Goal: Book appointment/travel/reservation

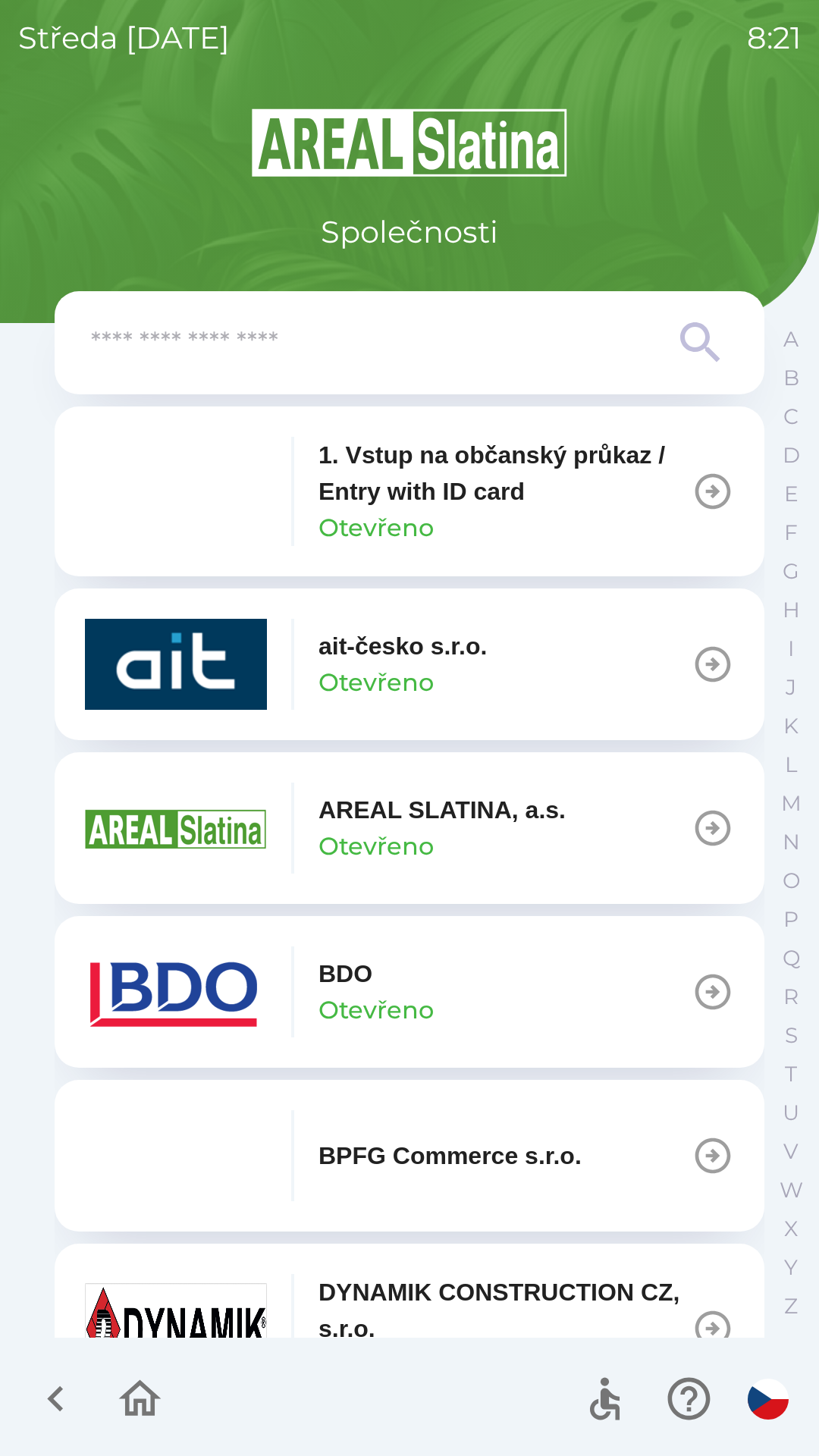
click at [197, 1006] on img "button" at bounding box center [176, 991] width 182 height 91
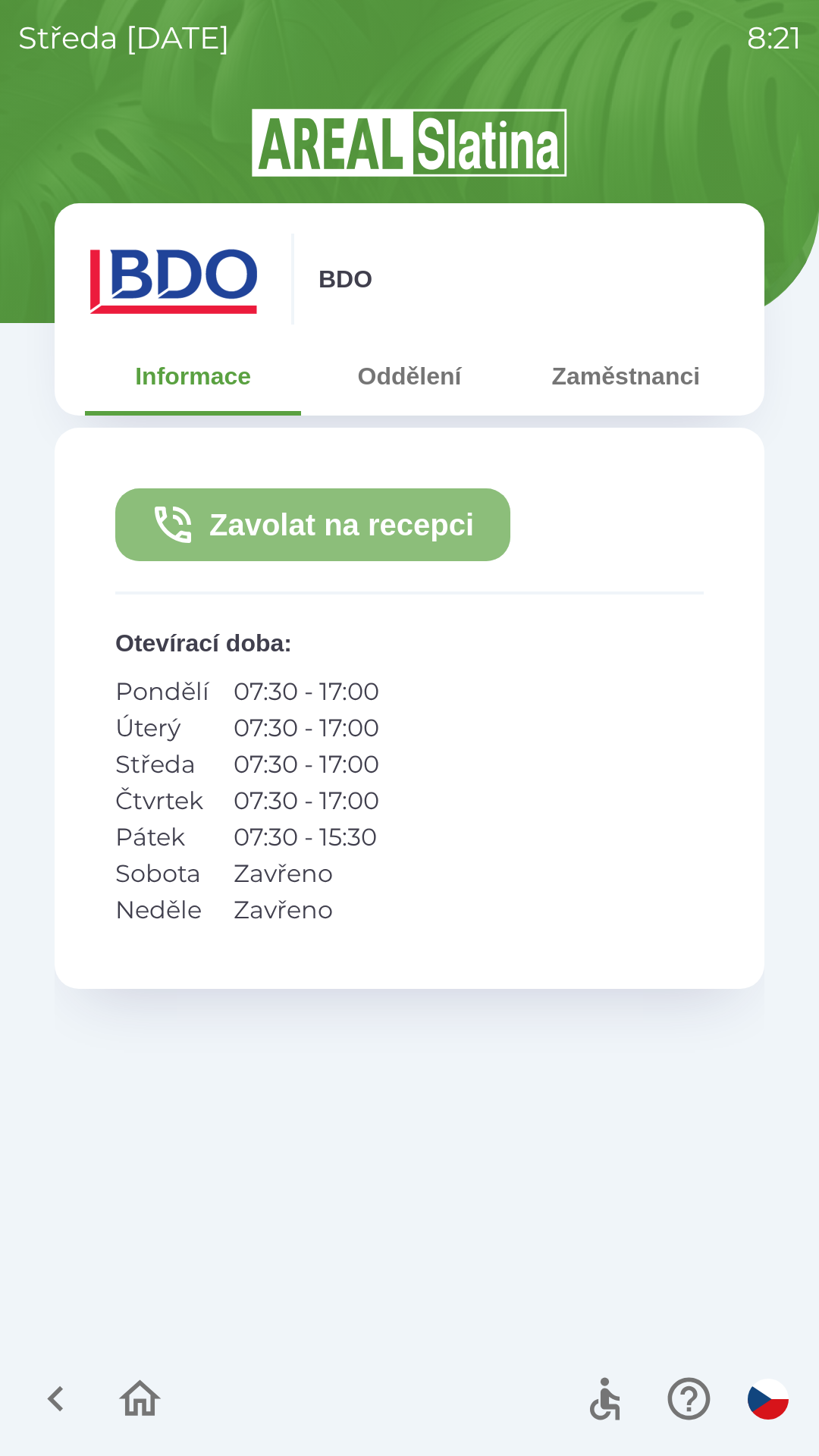
click at [375, 541] on button "Zavolat na recepci" at bounding box center [313, 524] width 395 height 73
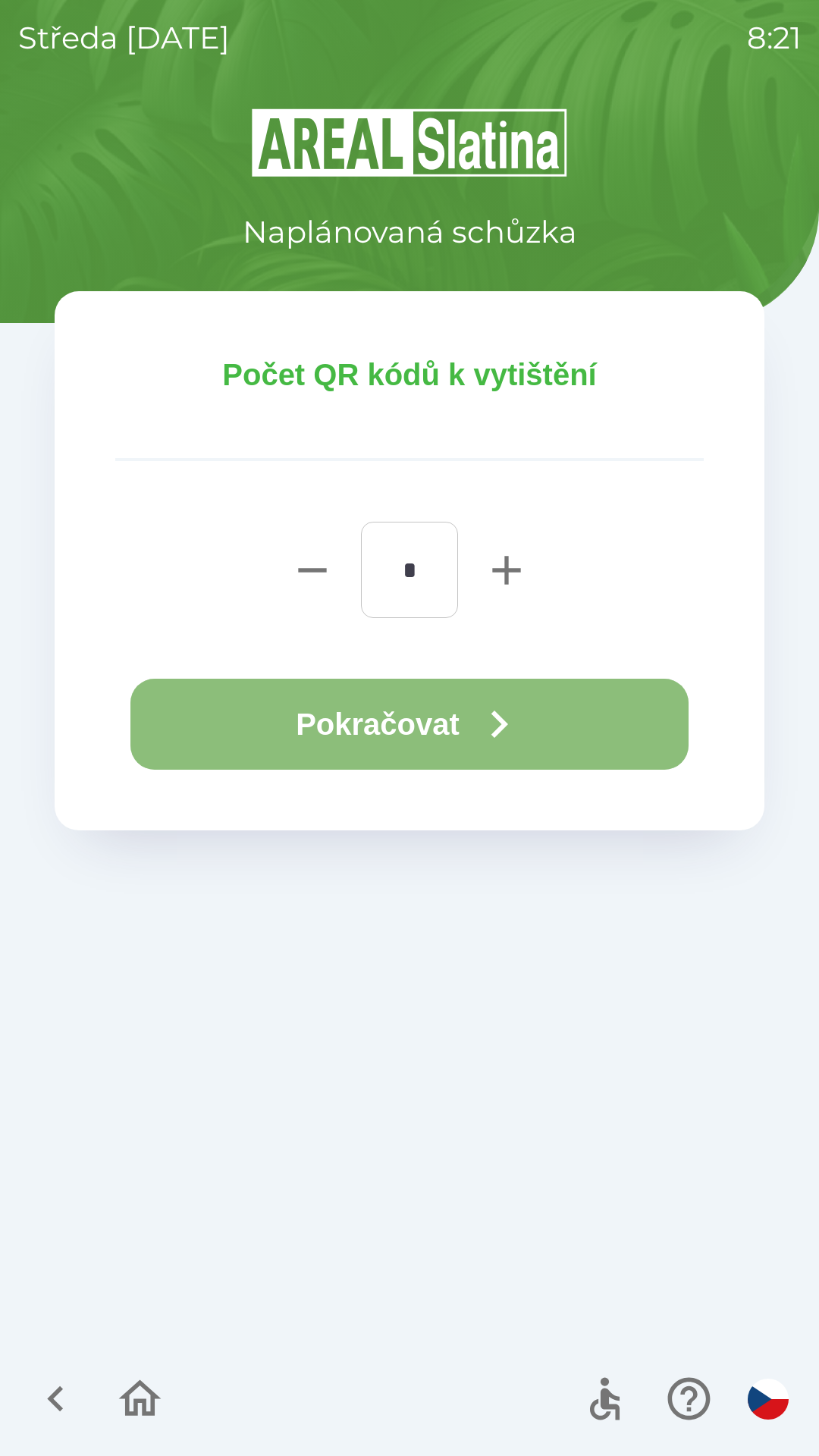
click at [420, 727] on button "Pokračovat" at bounding box center [410, 724] width 558 height 91
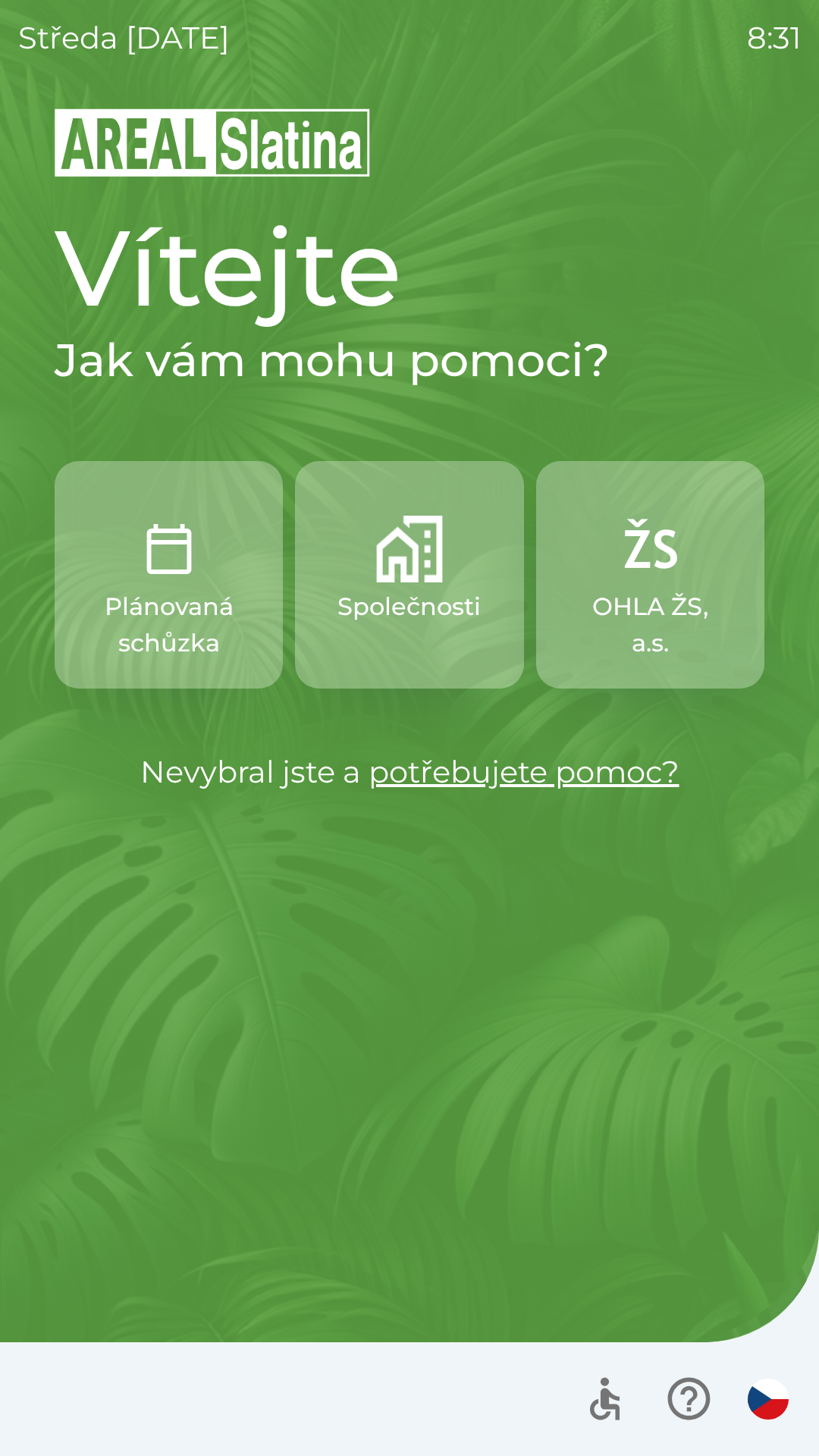
click at [402, 575] on img "button" at bounding box center [410, 549] width 67 height 67
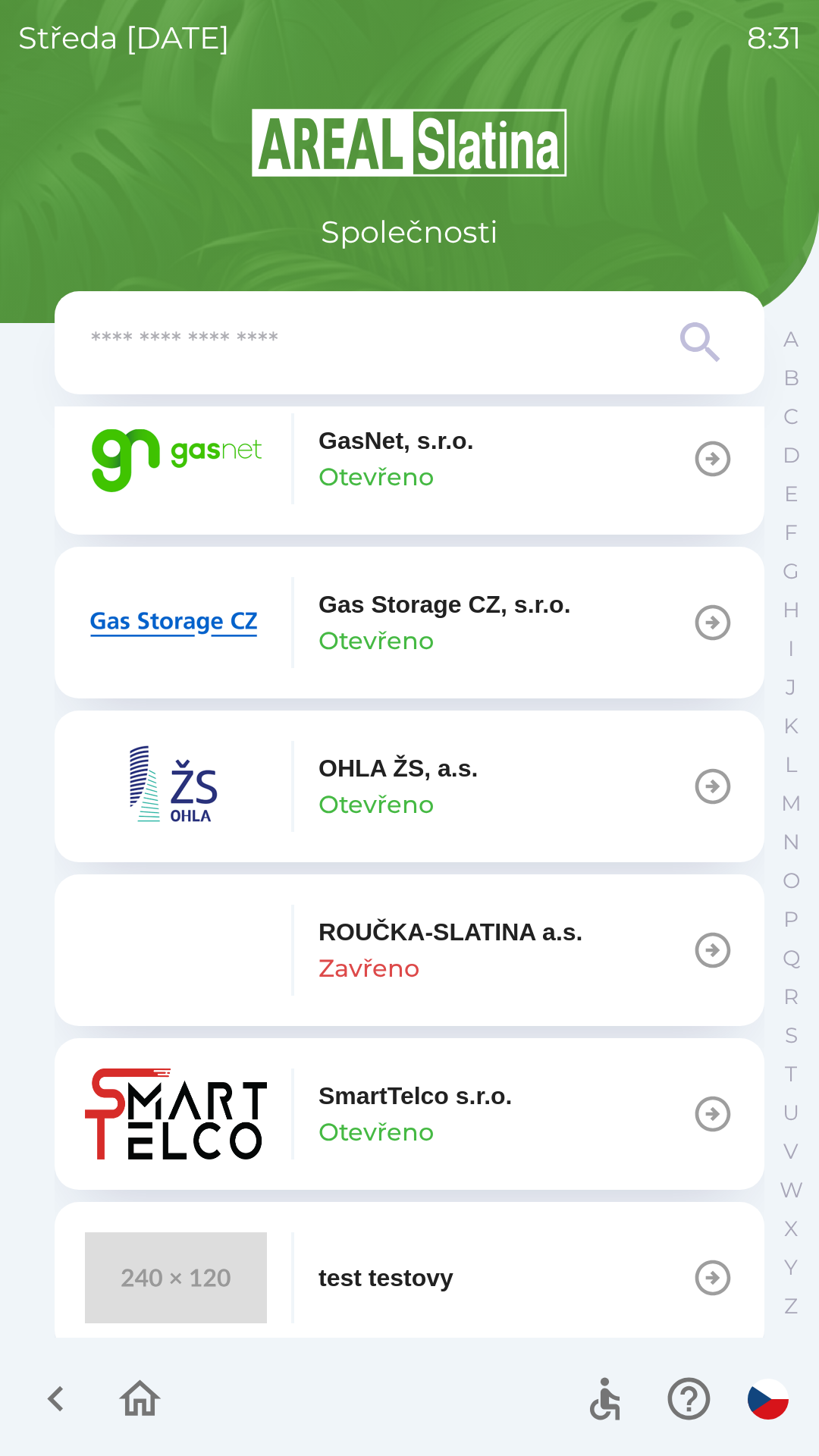
scroll to position [1222, 0]
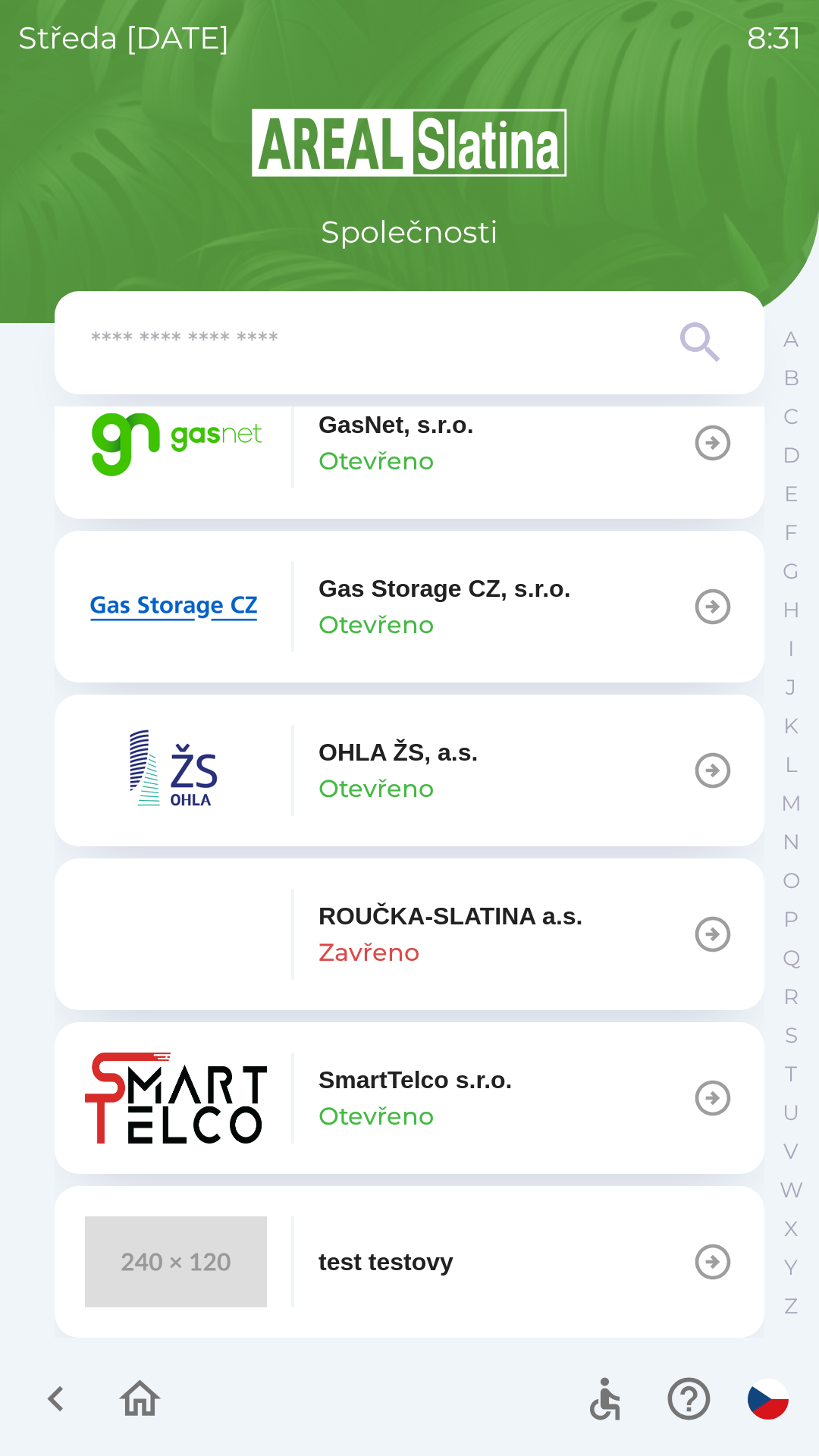
click at [410, 464] on p "Otevřeno" at bounding box center [376, 461] width 115 height 36
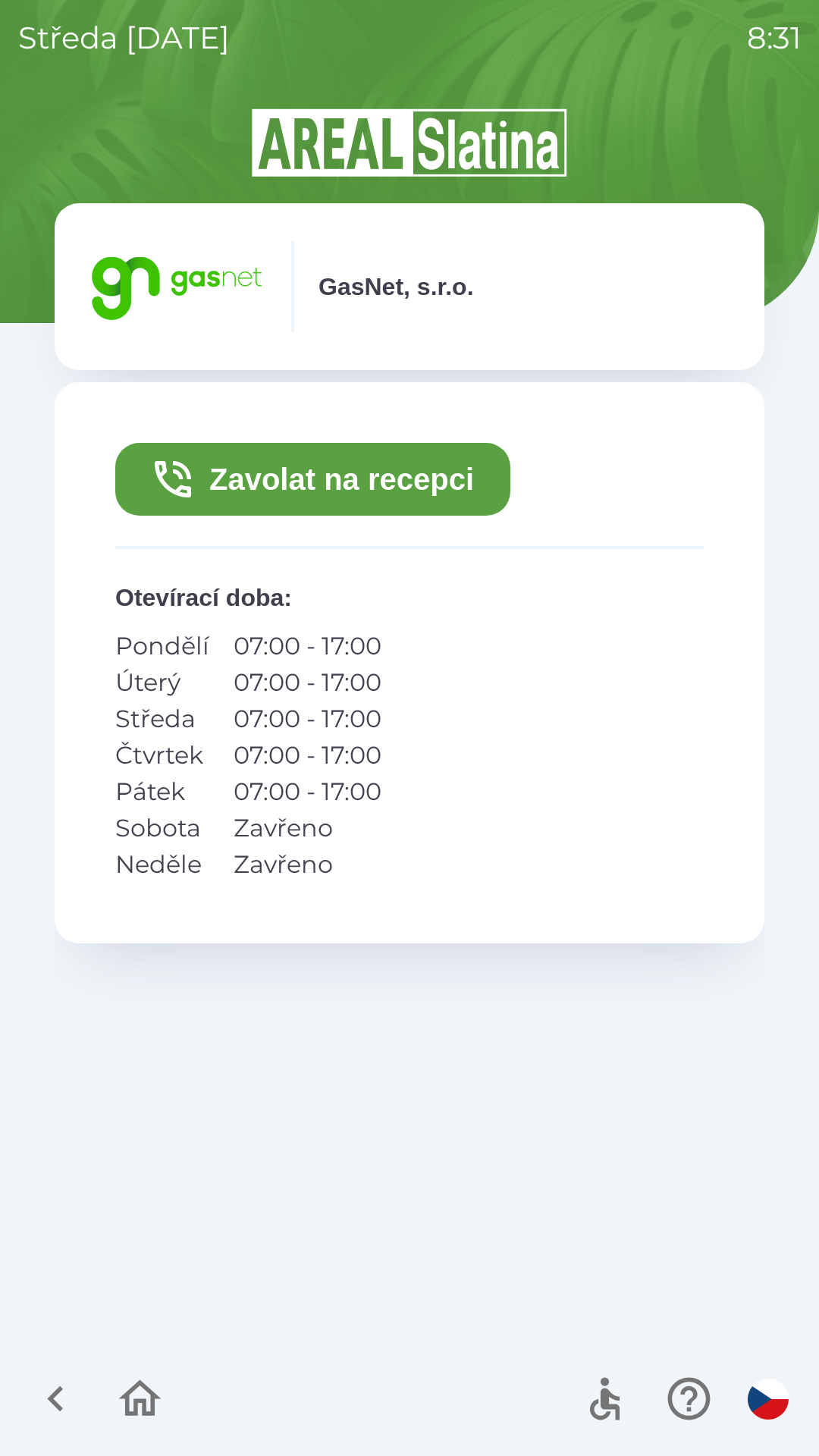
click at [430, 482] on button "Zavolat na recepci" at bounding box center [313, 479] width 395 height 73
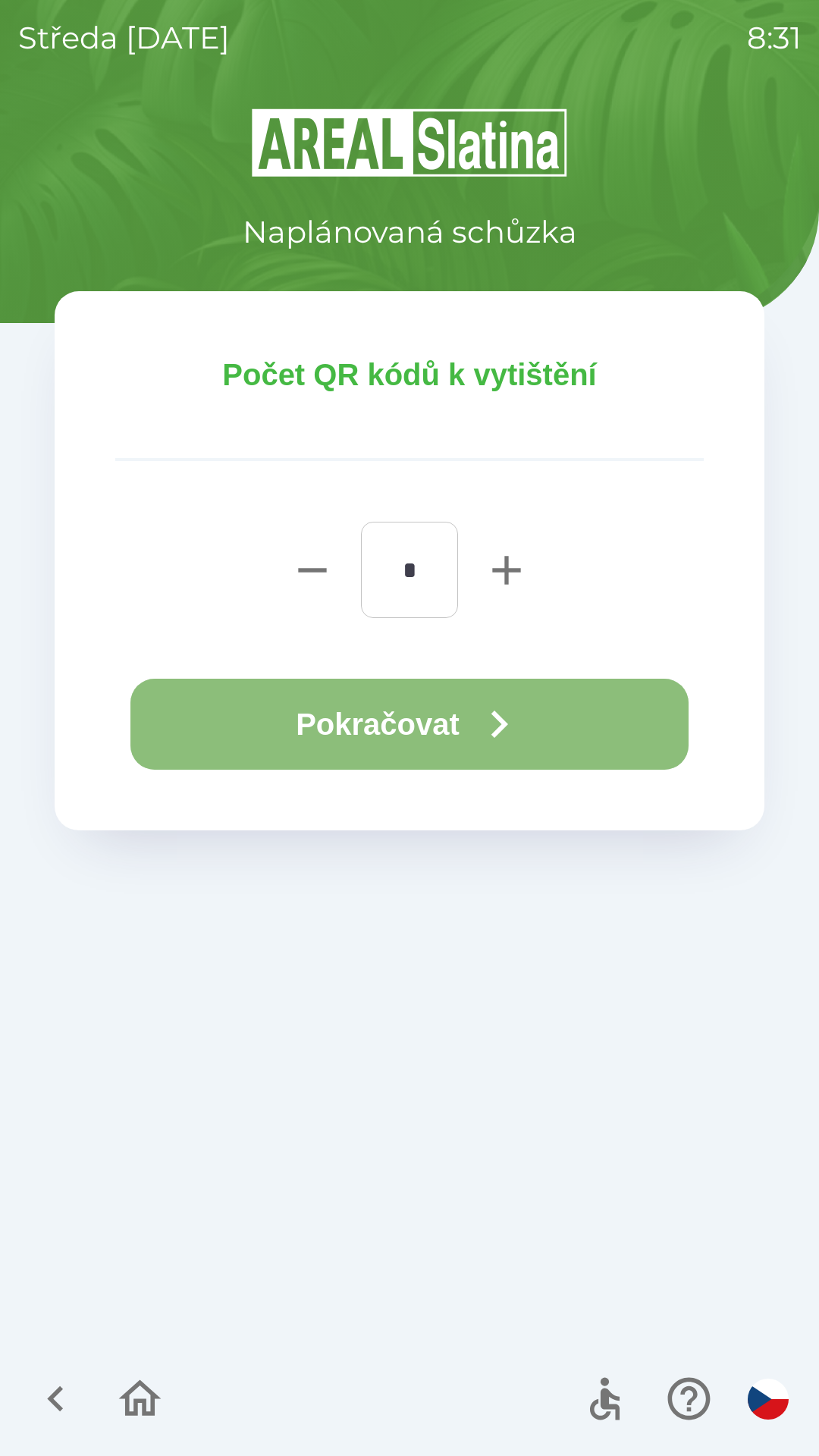
click at [444, 711] on button "Pokračovat" at bounding box center [410, 724] width 558 height 91
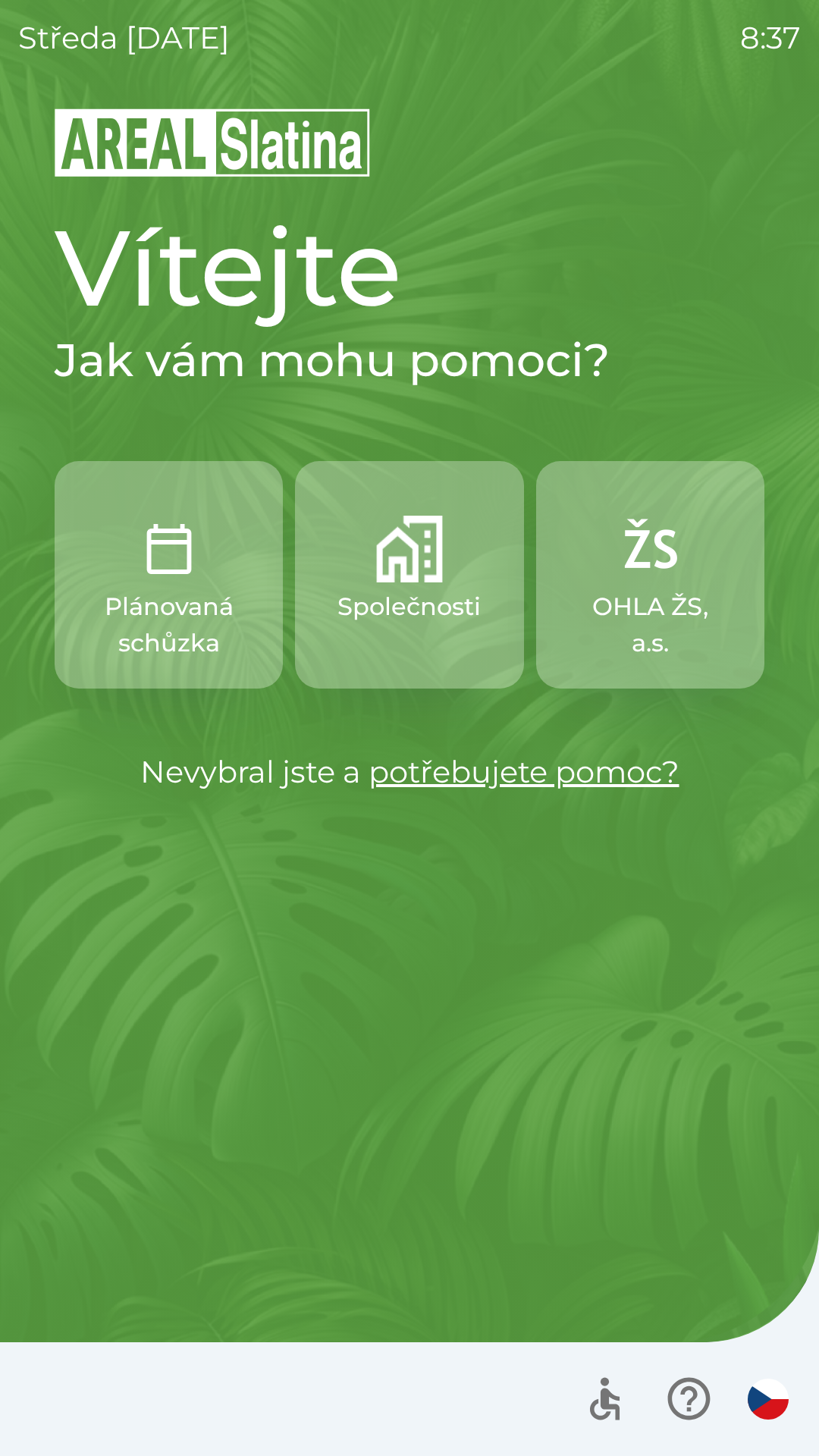
click at [380, 588] on p "Společnosti" at bounding box center [409, 606] width 143 height 36
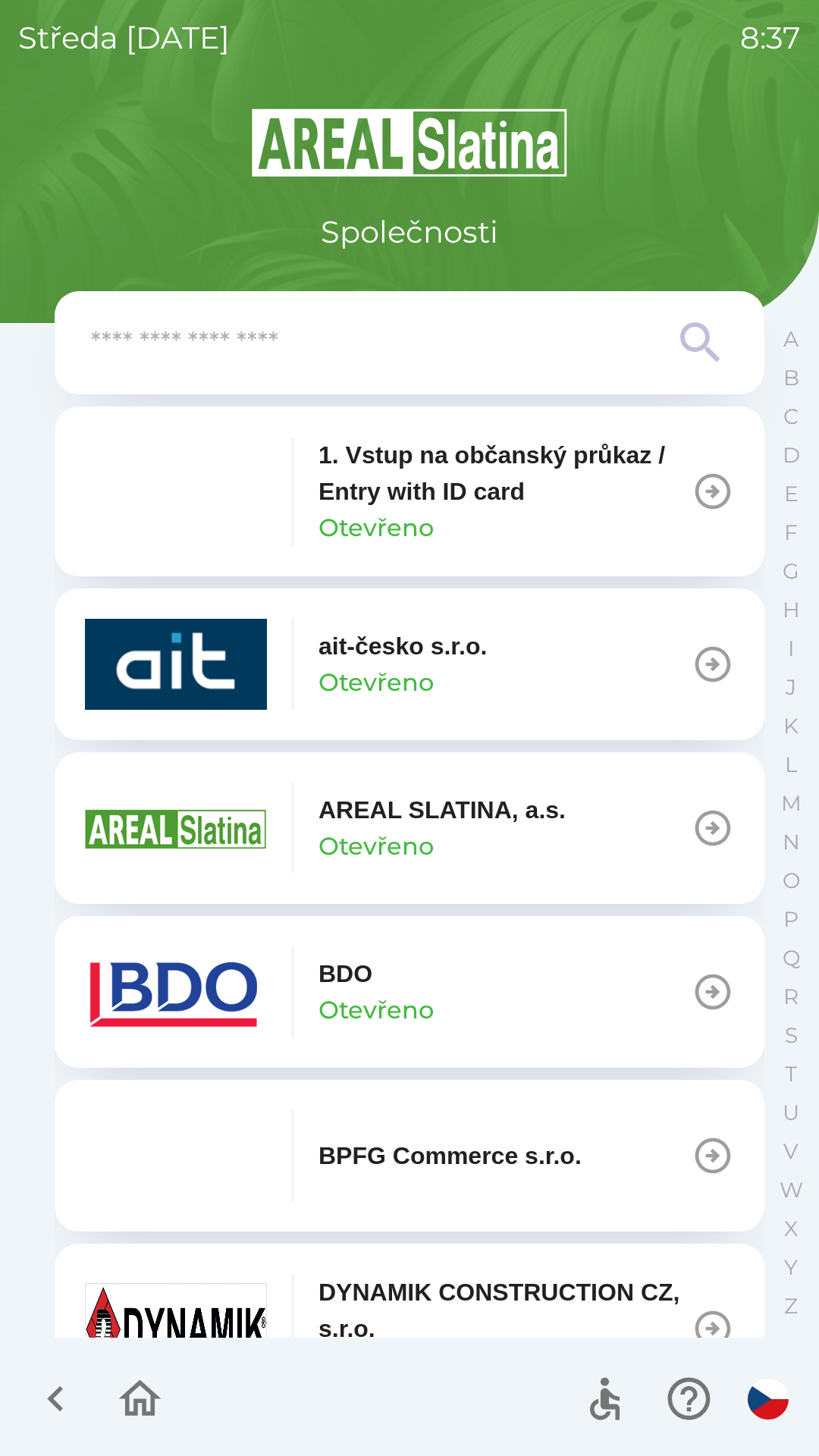
click at [534, 648] on button "ait-česko s.r.o. Otevřeno" at bounding box center [410, 664] width 709 height 151
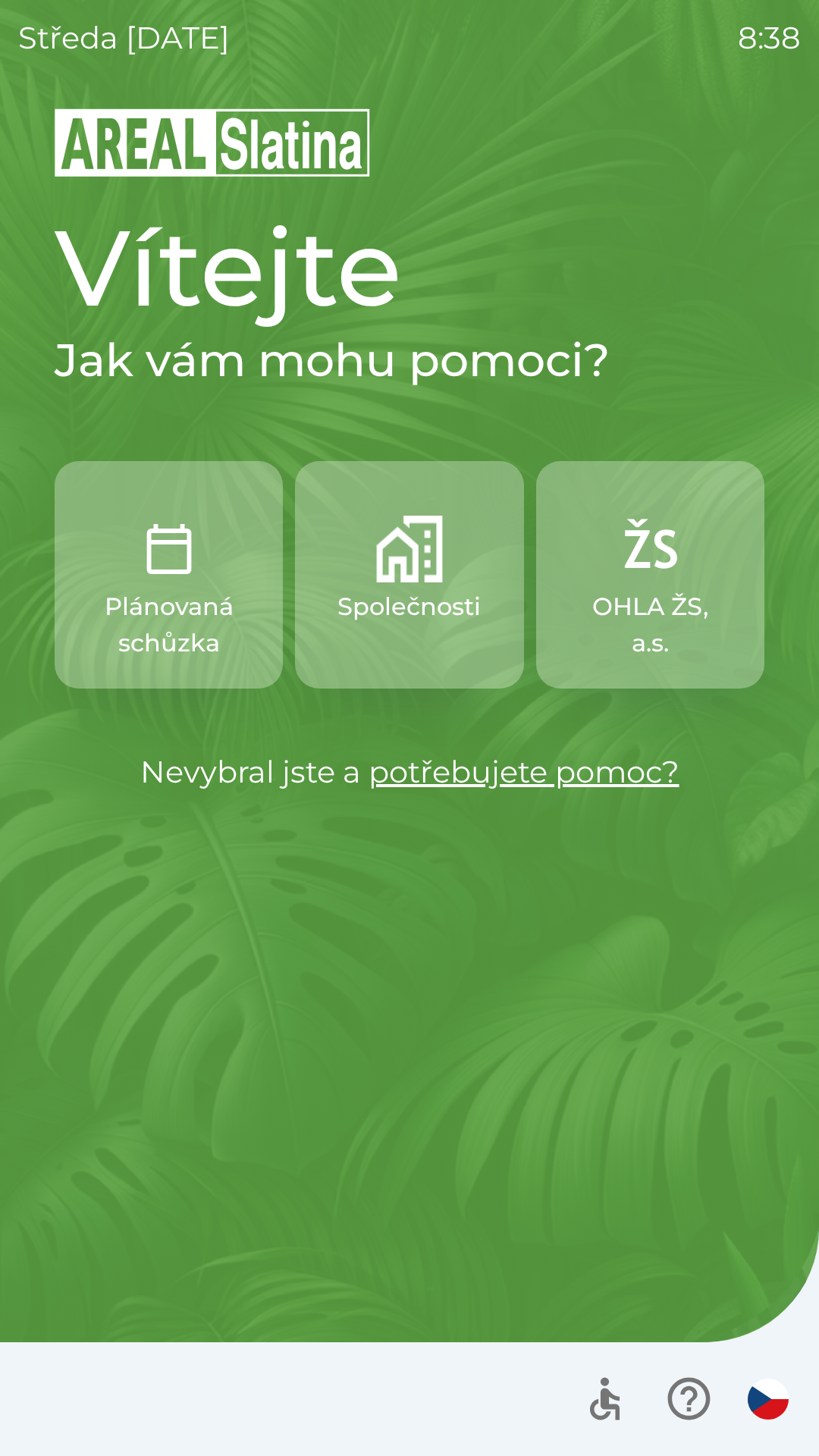
click at [427, 588] on p "Společnosti" at bounding box center [409, 606] width 143 height 36
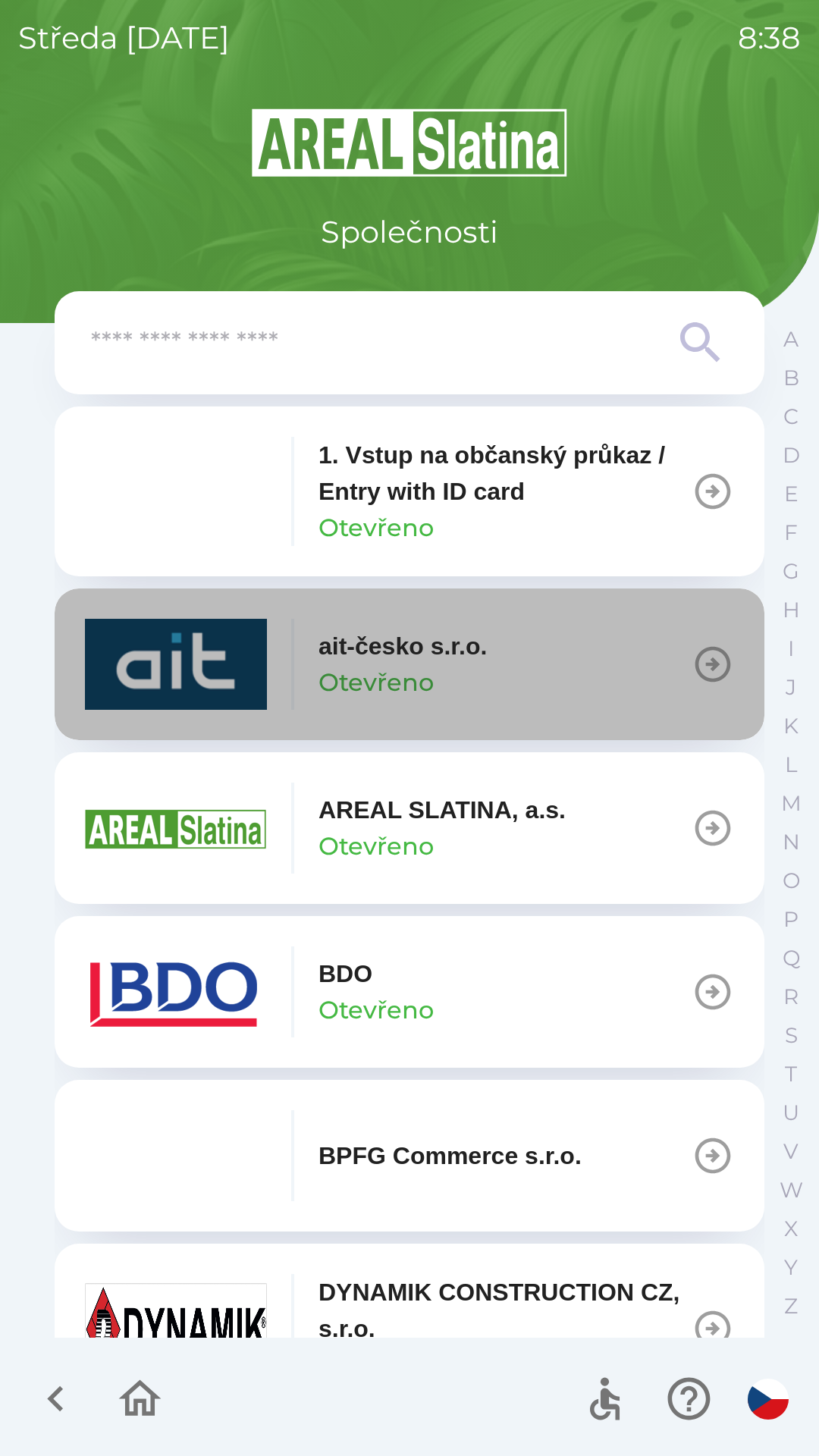
click at [508, 649] on button "ait-česko s.r.o. Otevřeno" at bounding box center [410, 664] width 709 height 151
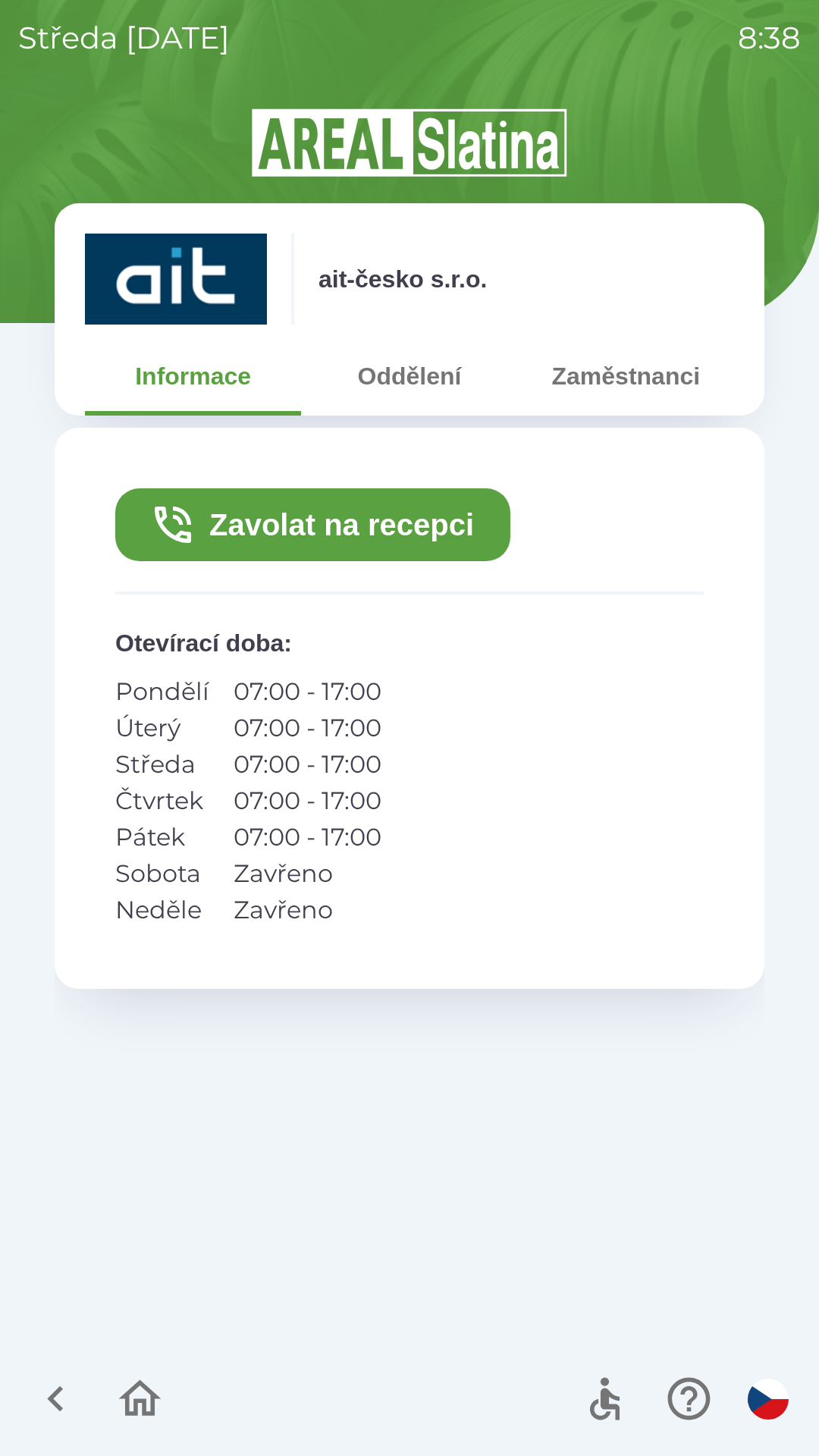
click at [379, 521] on button "Zavolat na recepci" at bounding box center [313, 524] width 395 height 73
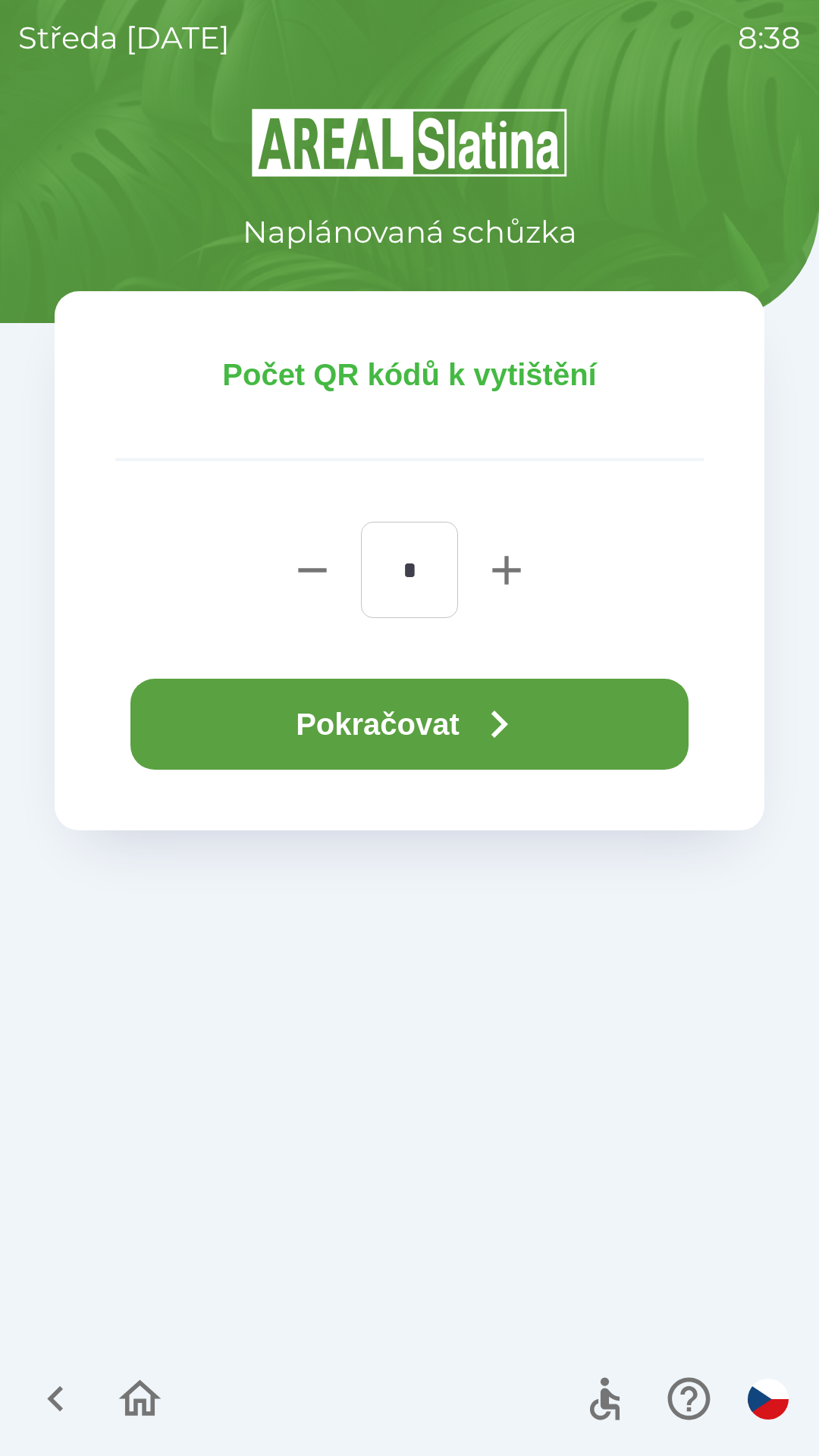
click at [444, 722] on button "Pokračovat" at bounding box center [410, 724] width 558 height 91
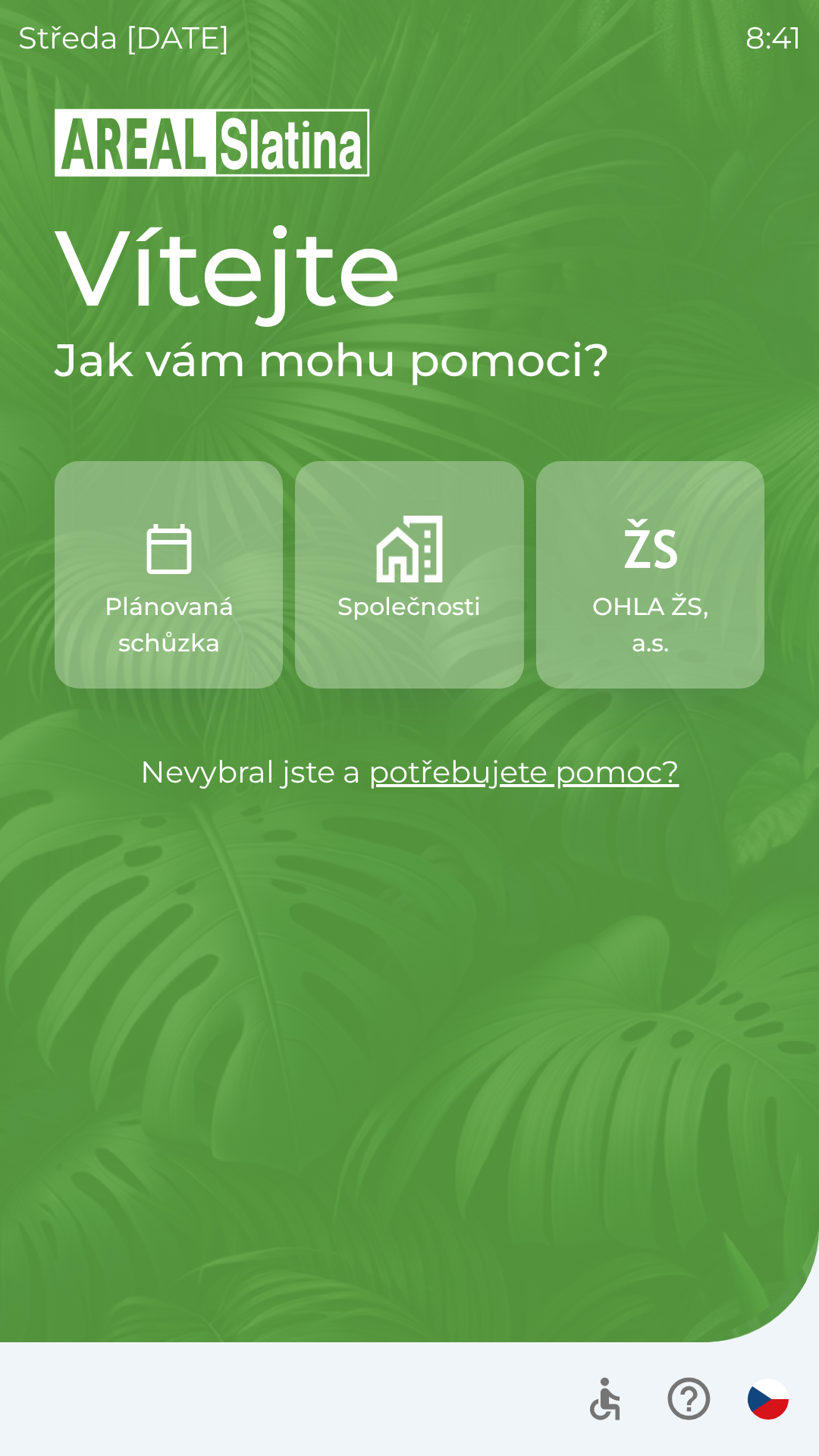
click at [404, 568] on img "button" at bounding box center [410, 549] width 67 height 67
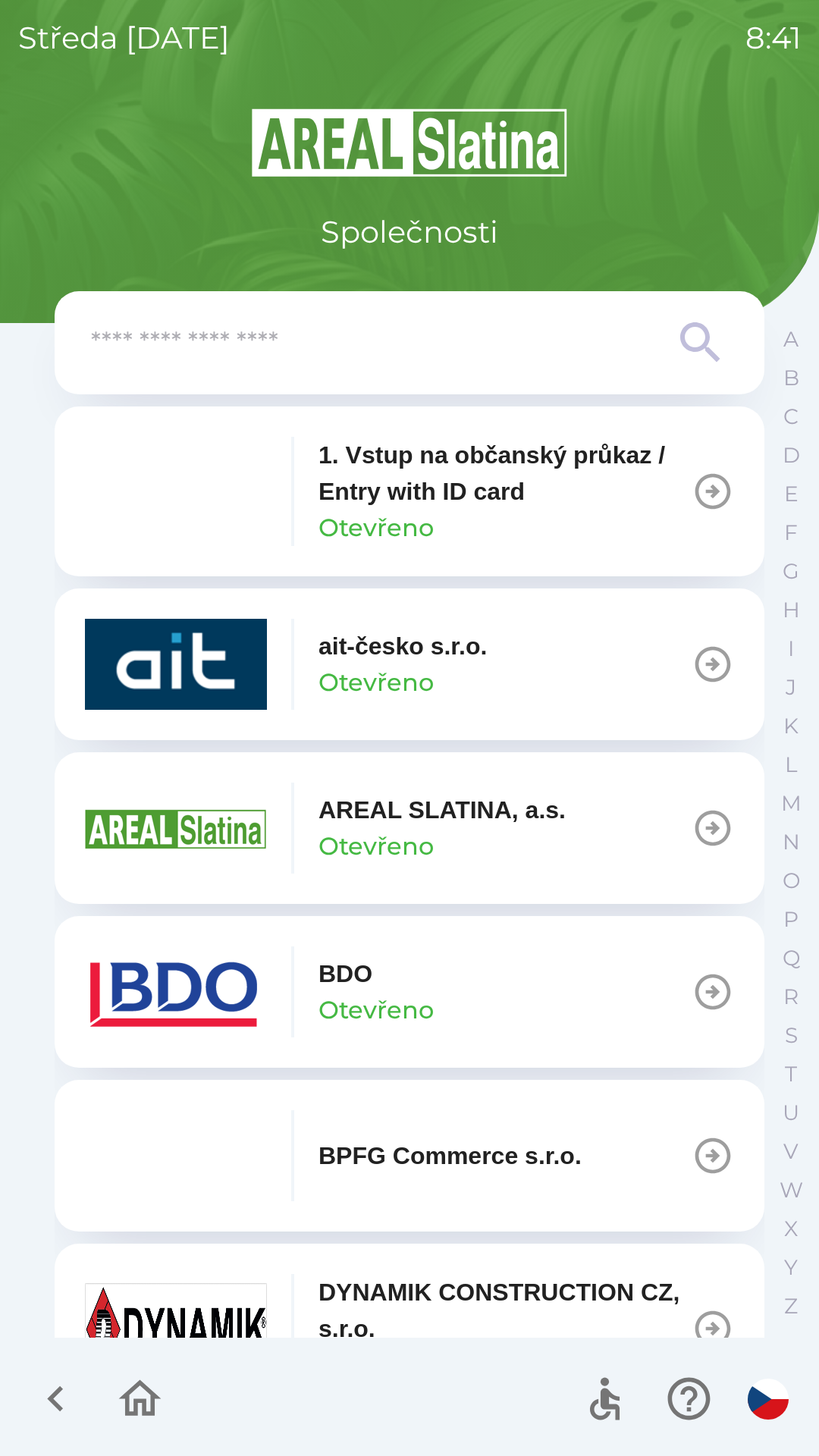
click at [388, 671] on p "Otevřeno" at bounding box center [376, 682] width 115 height 36
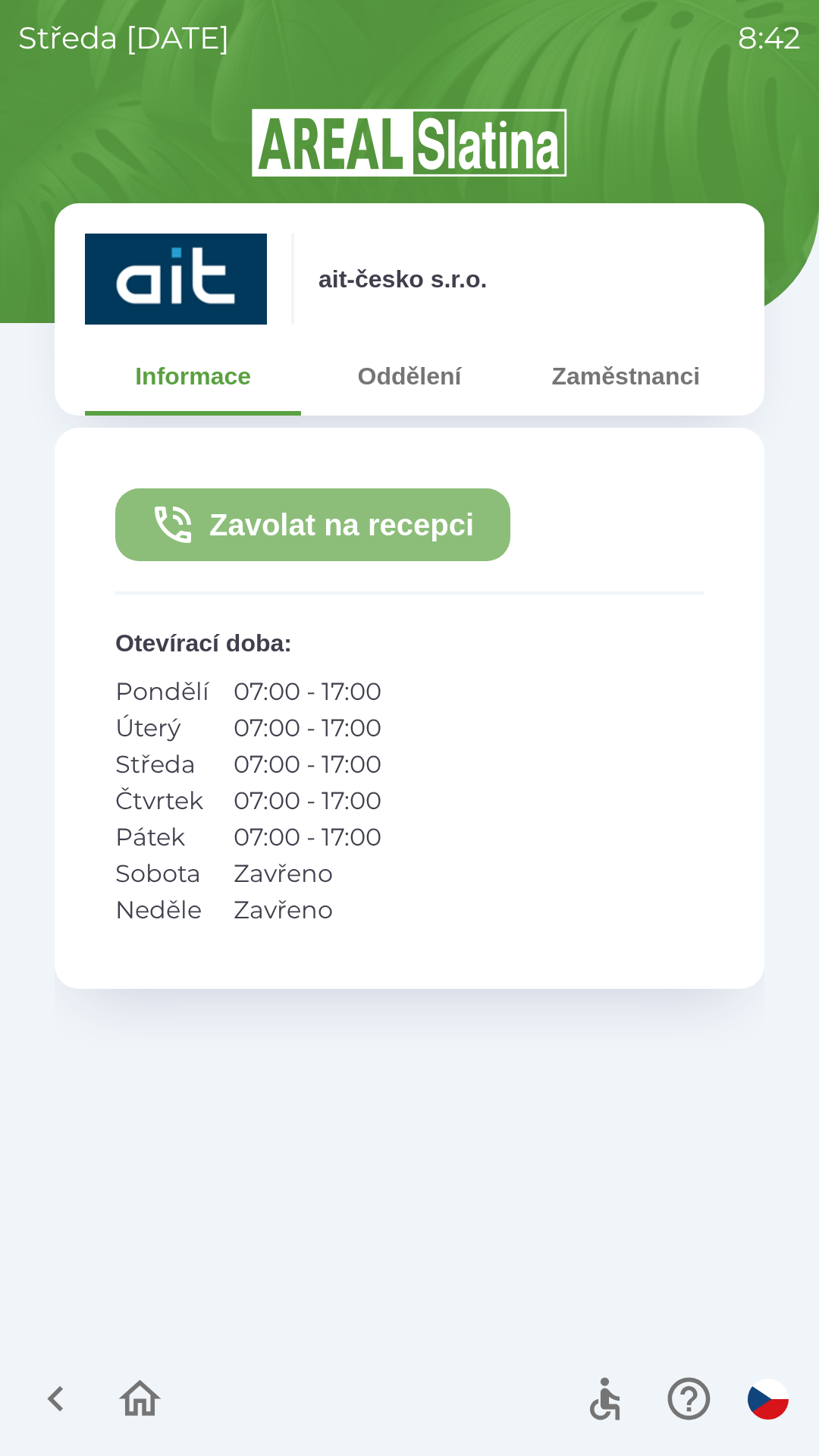
click at [327, 524] on button "Zavolat na recepci" at bounding box center [313, 524] width 395 height 73
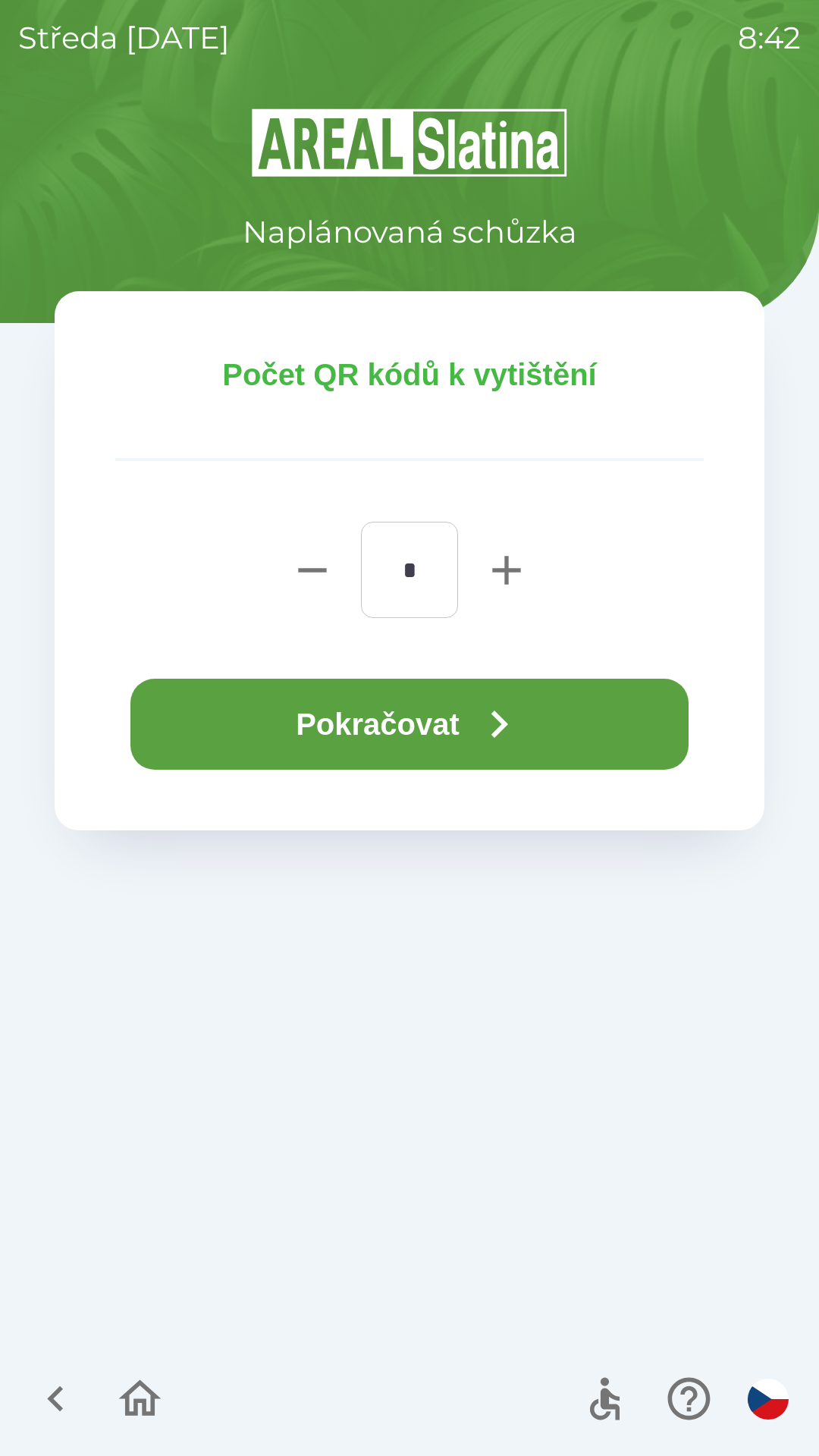
click at [497, 568] on icon "button" at bounding box center [506, 570] width 28 height 28
type input "*"
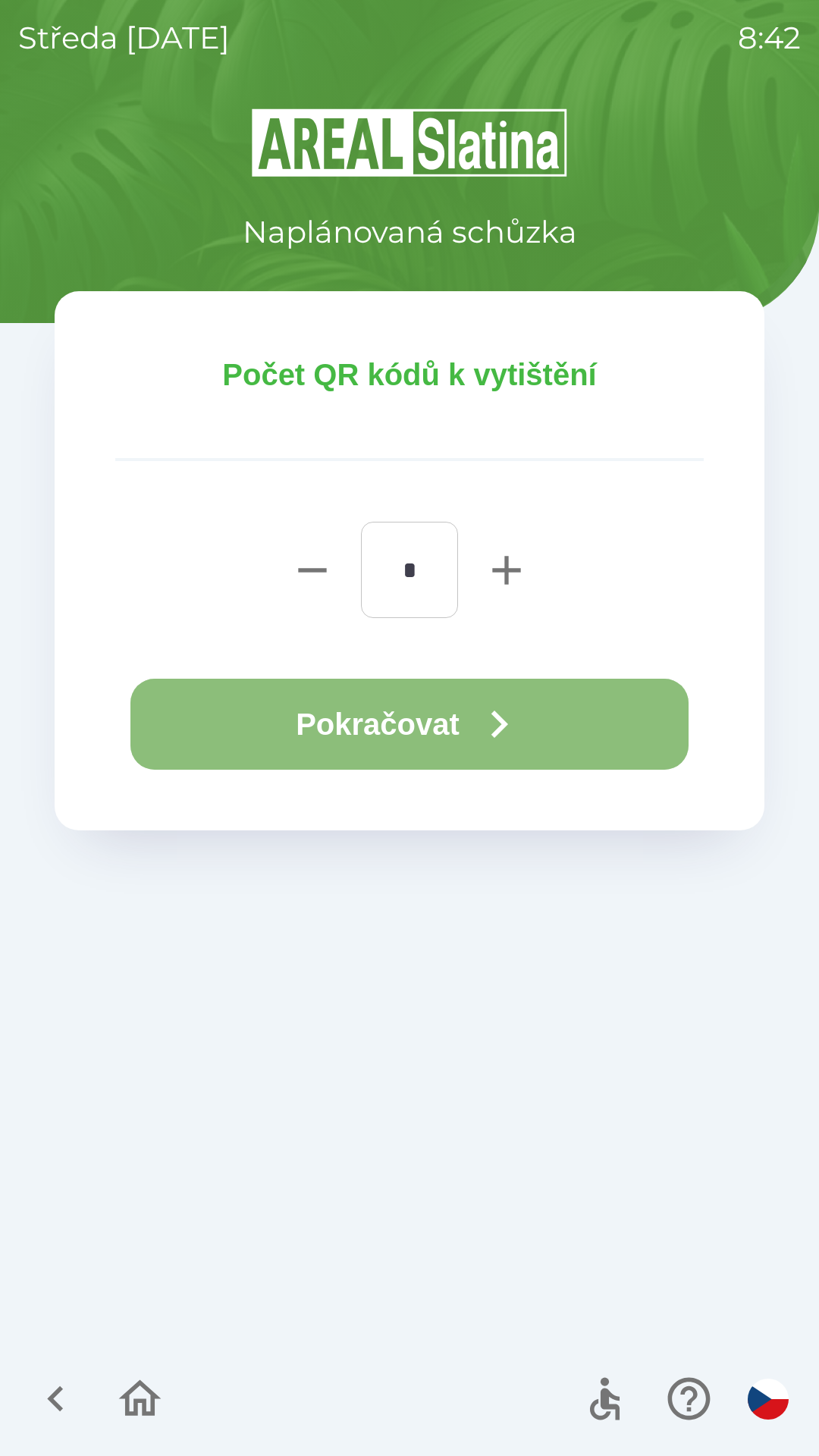
click at [384, 693] on button "Pokračovat" at bounding box center [410, 724] width 558 height 91
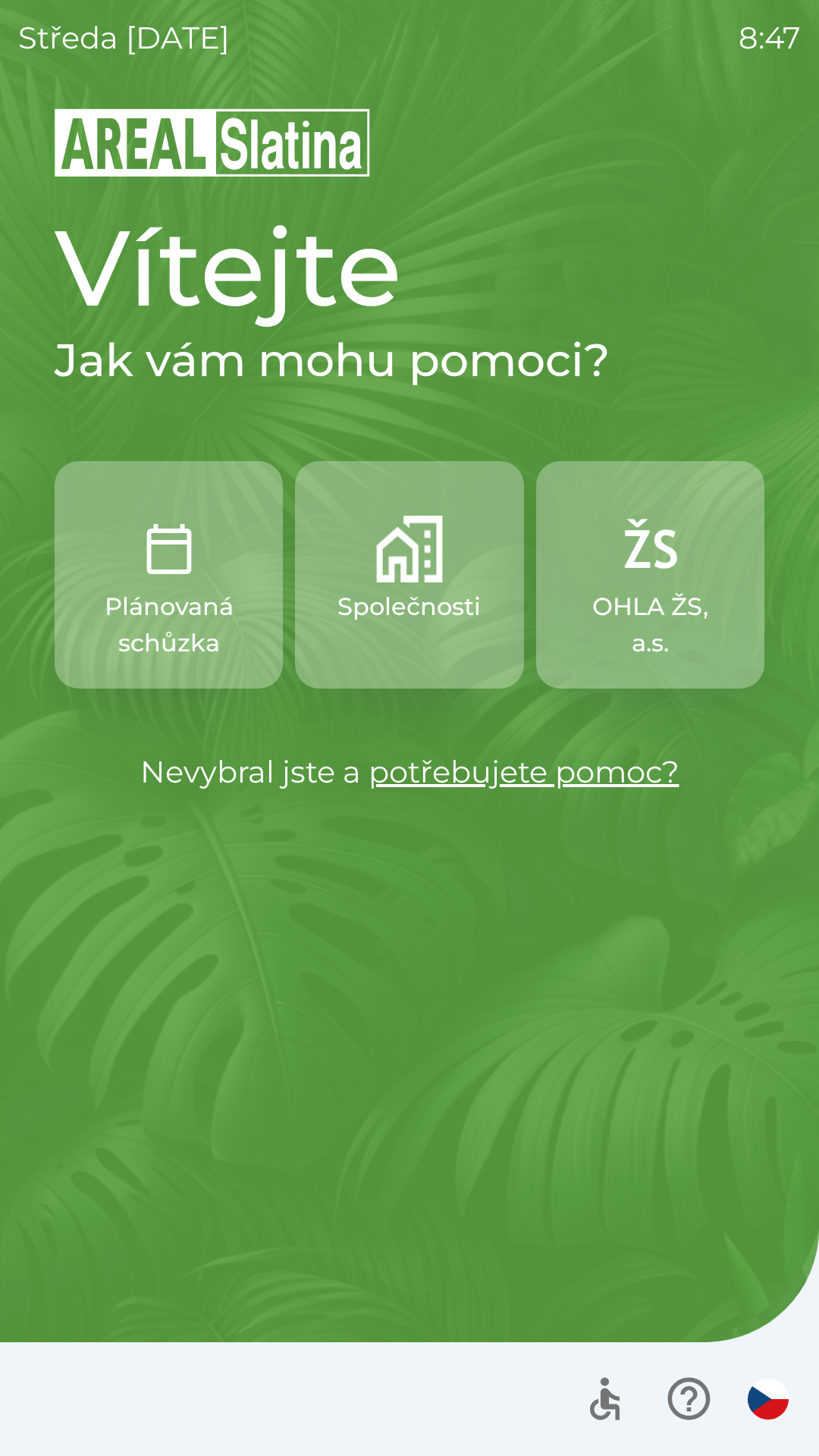
click at [142, 575] on img "button" at bounding box center [168, 549] width 67 height 67
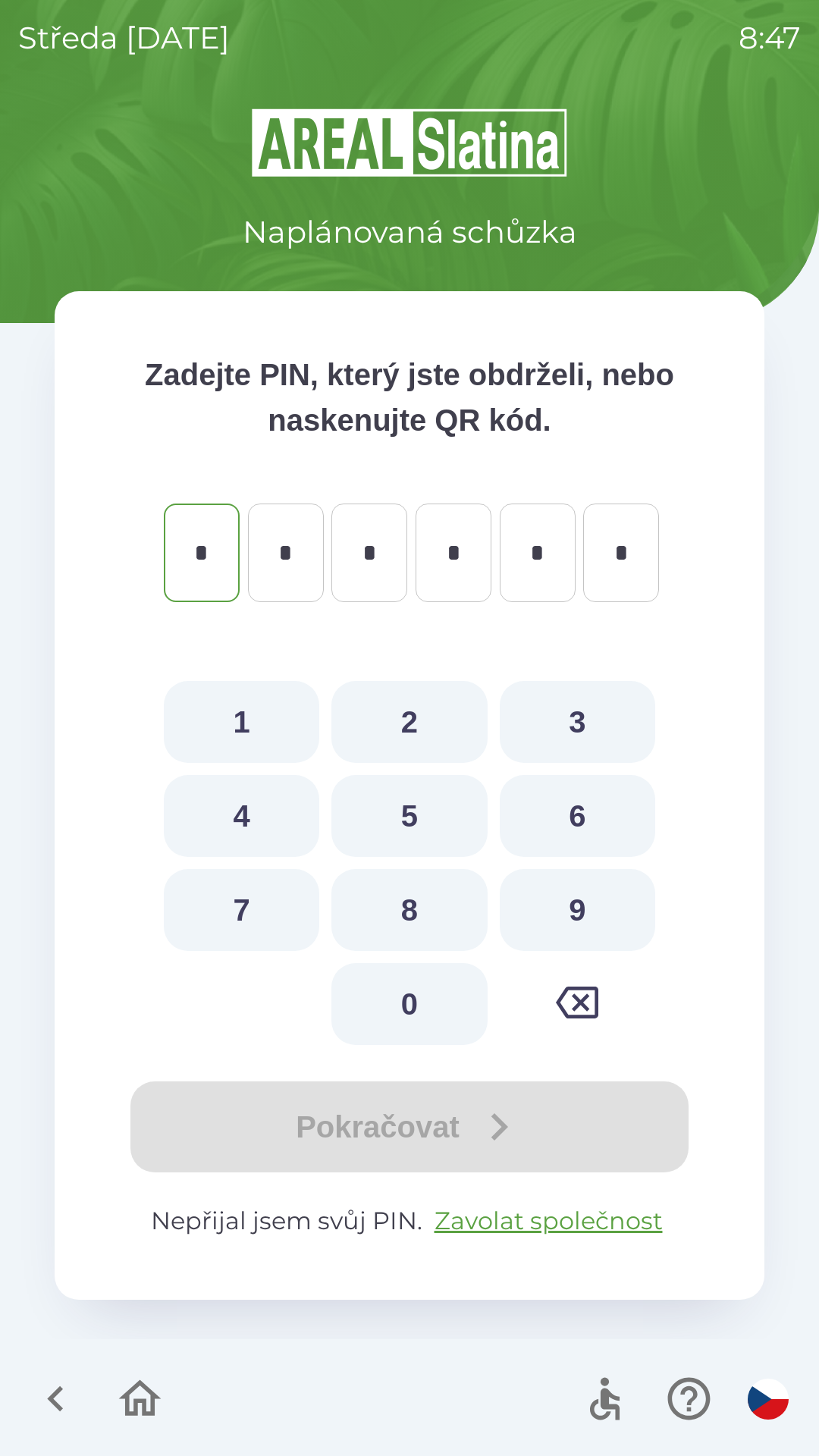
click at [41, 1389] on icon "button" at bounding box center [56, 1399] width 51 height 51
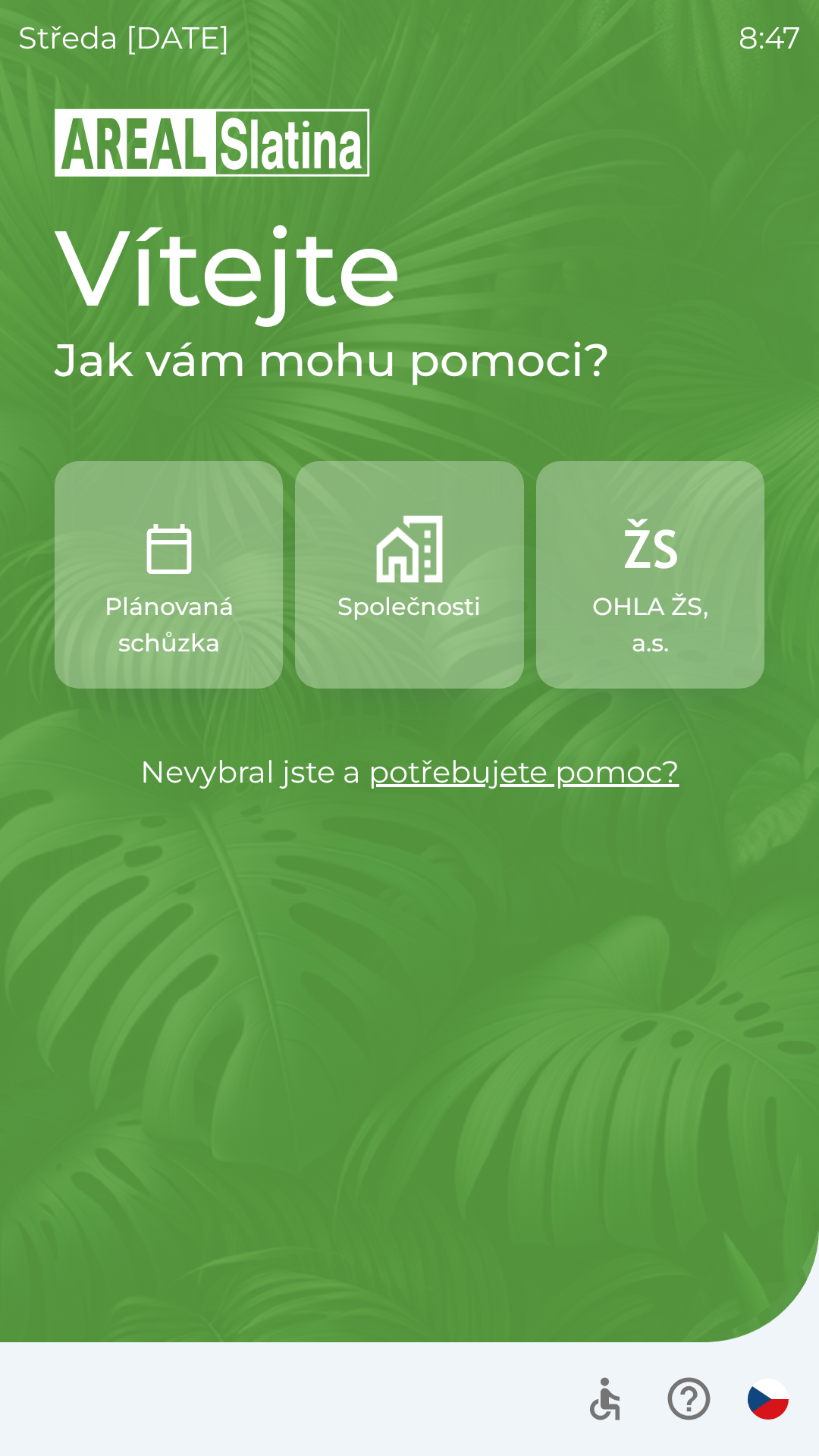
click at [410, 601] on p "Společnosti" at bounding box center [409, 606] width 143 height 36
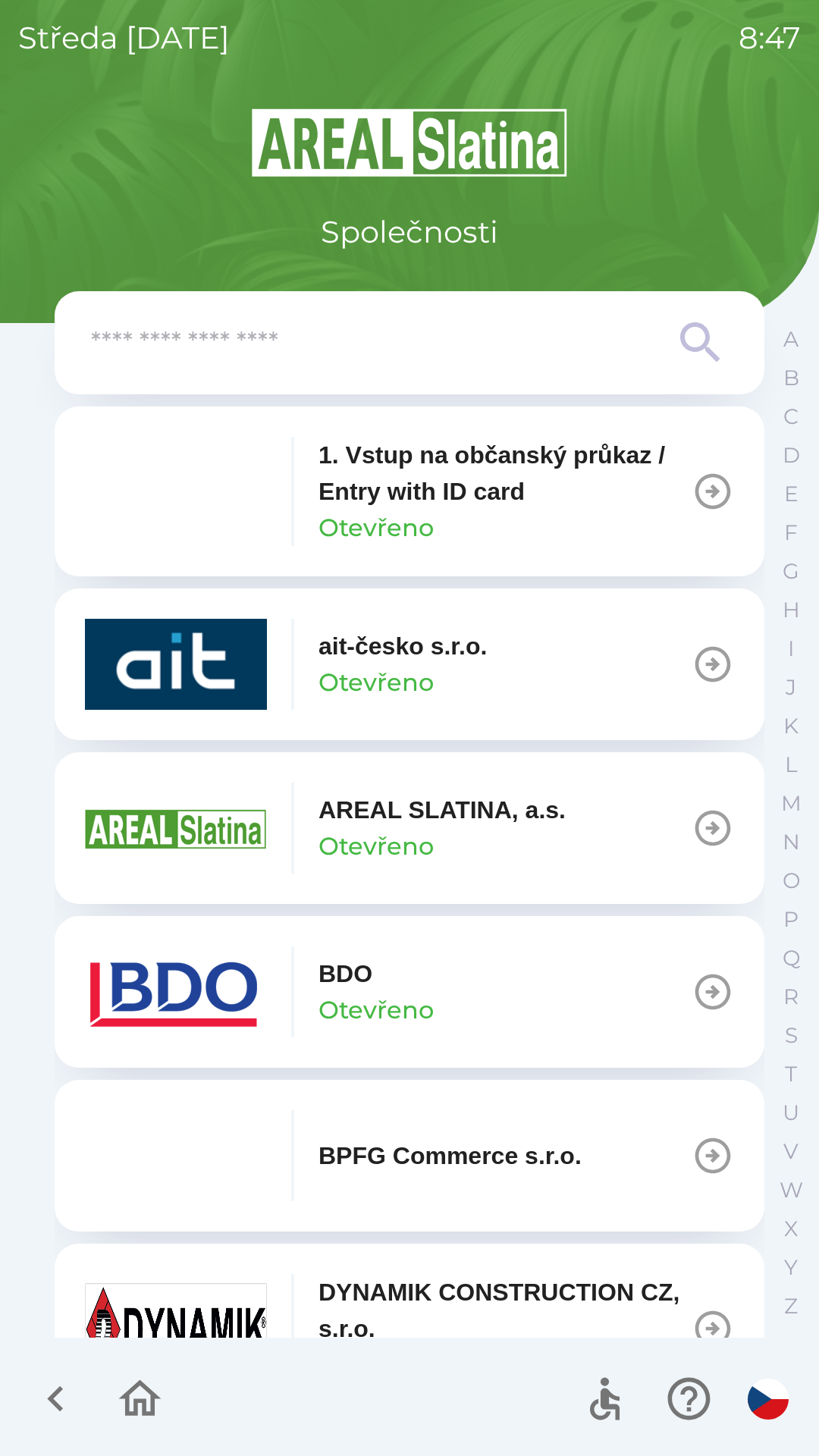
click at [448, 681] on div "ait-česko s.r.o. Otevřeno" at bounding box center [403, 664] width 168 height 73
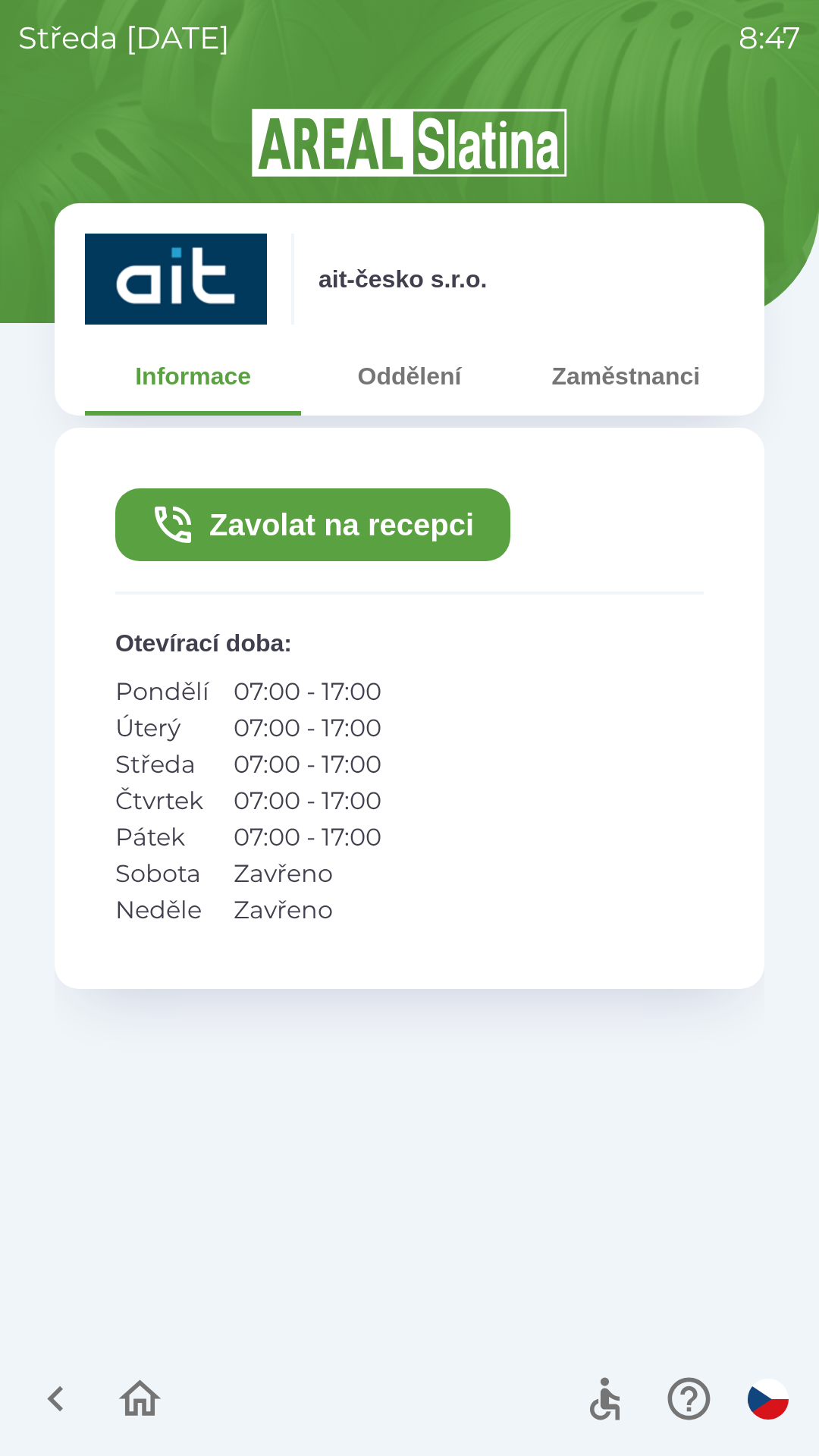
click at [384, 524] on button "Zavolat na recepci" at bounding box center [313, 524] width 395 height 73
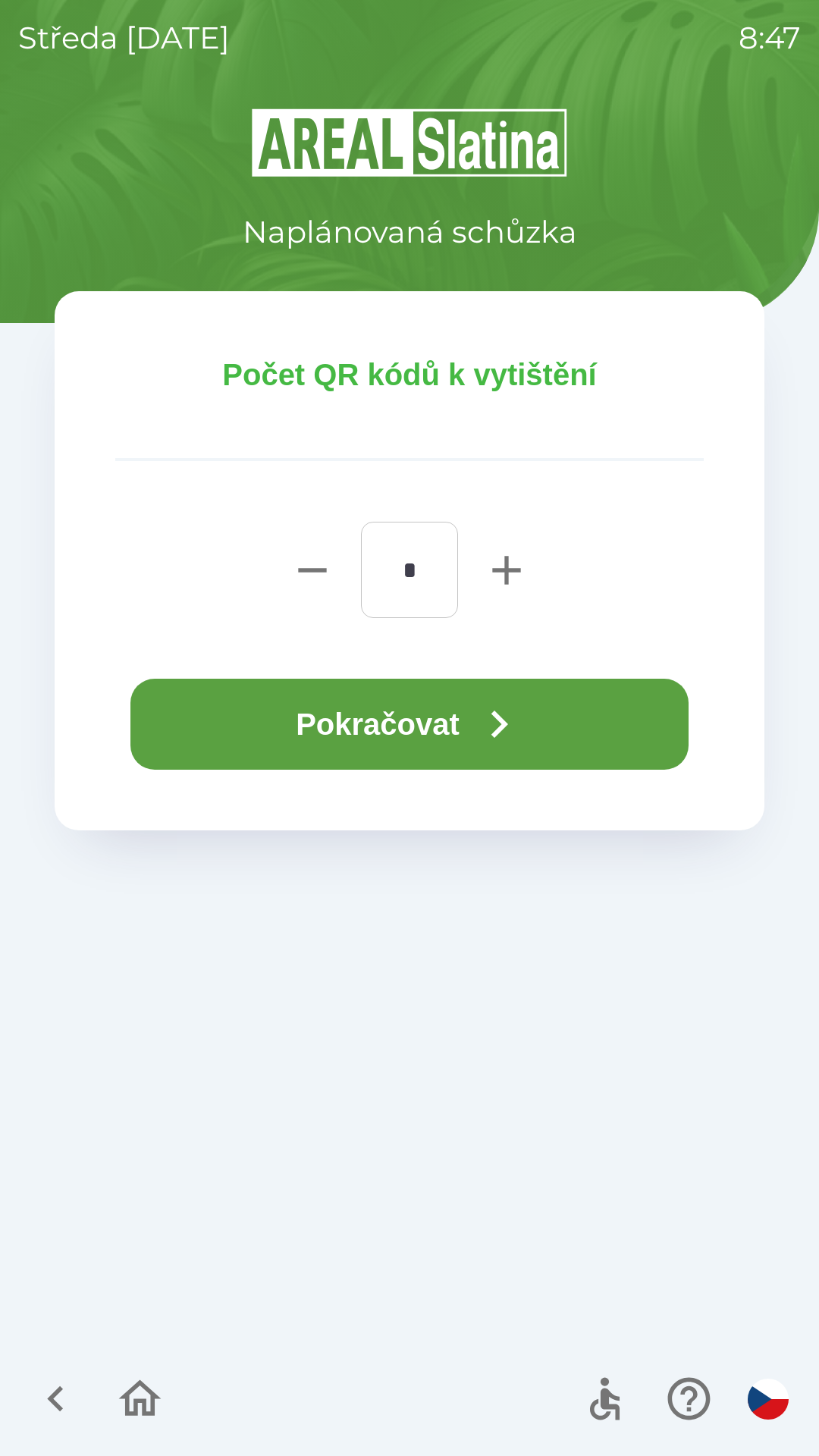
click at [399, 714] on button "Pokračovat" at bounding box center [410, 724] width 558 height 91
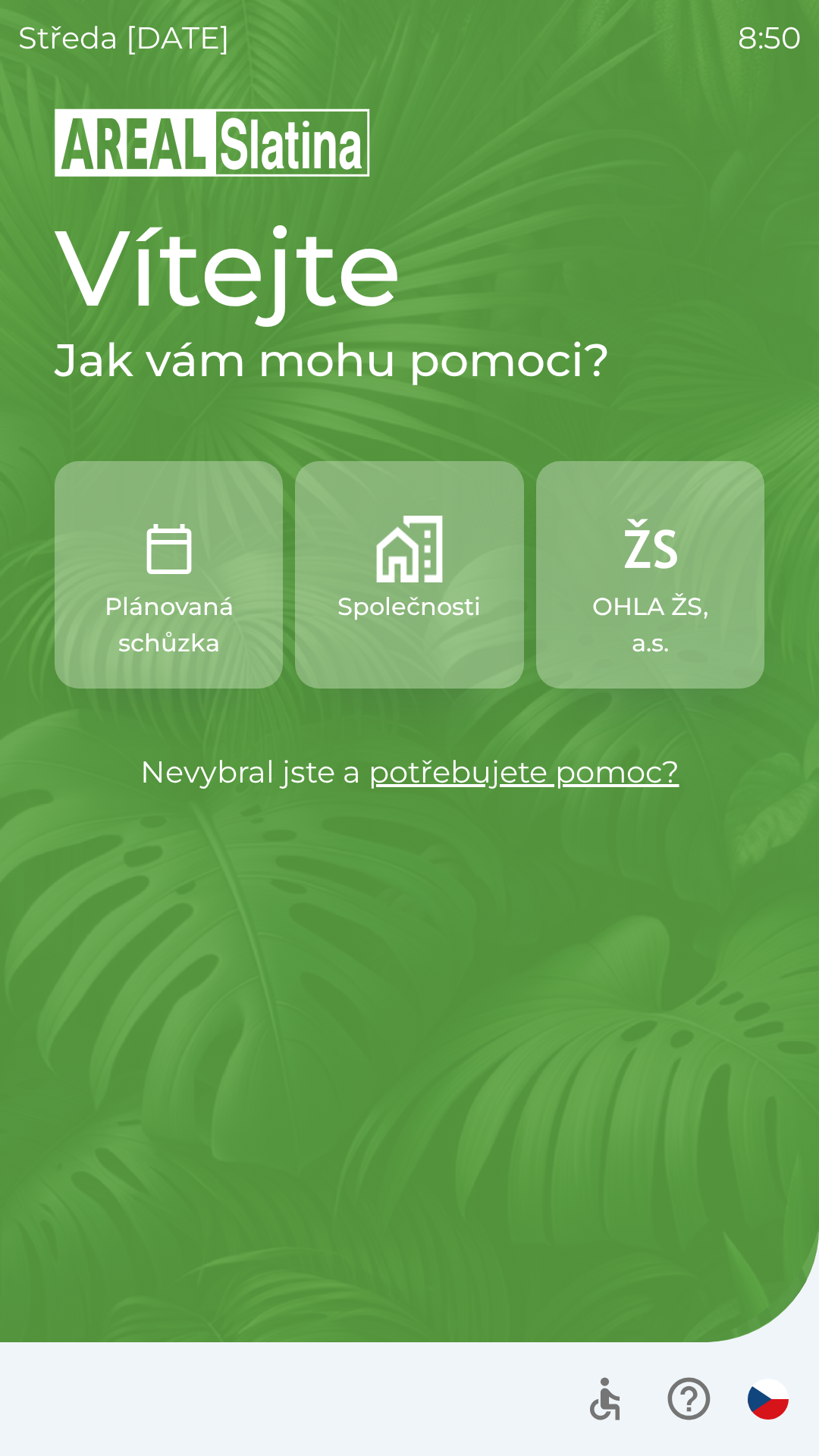
click at [458, 614] on p "Společnosti" at bounding box center [409, 606] width 143 height 36
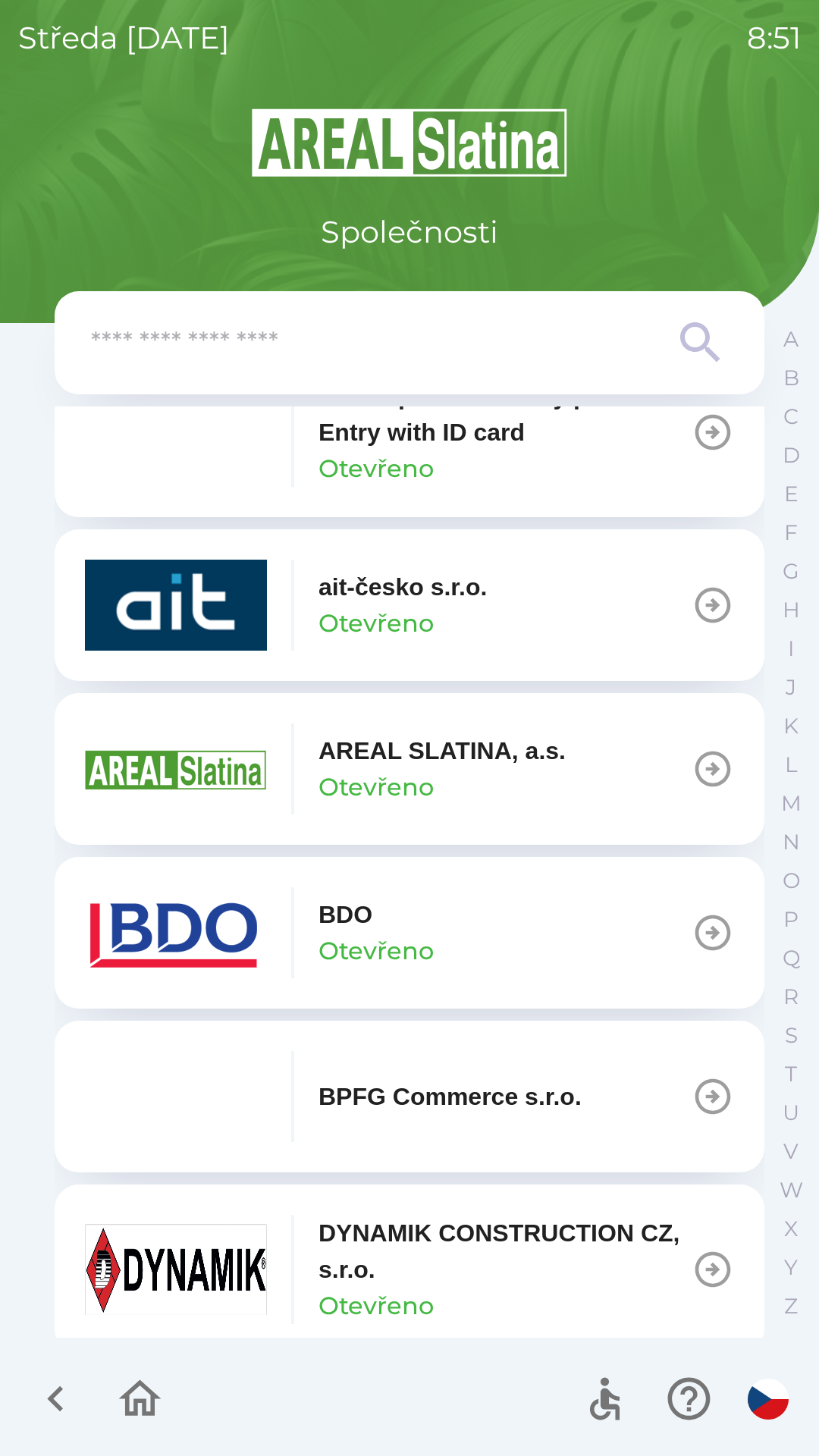
scroll to position [52, 0]
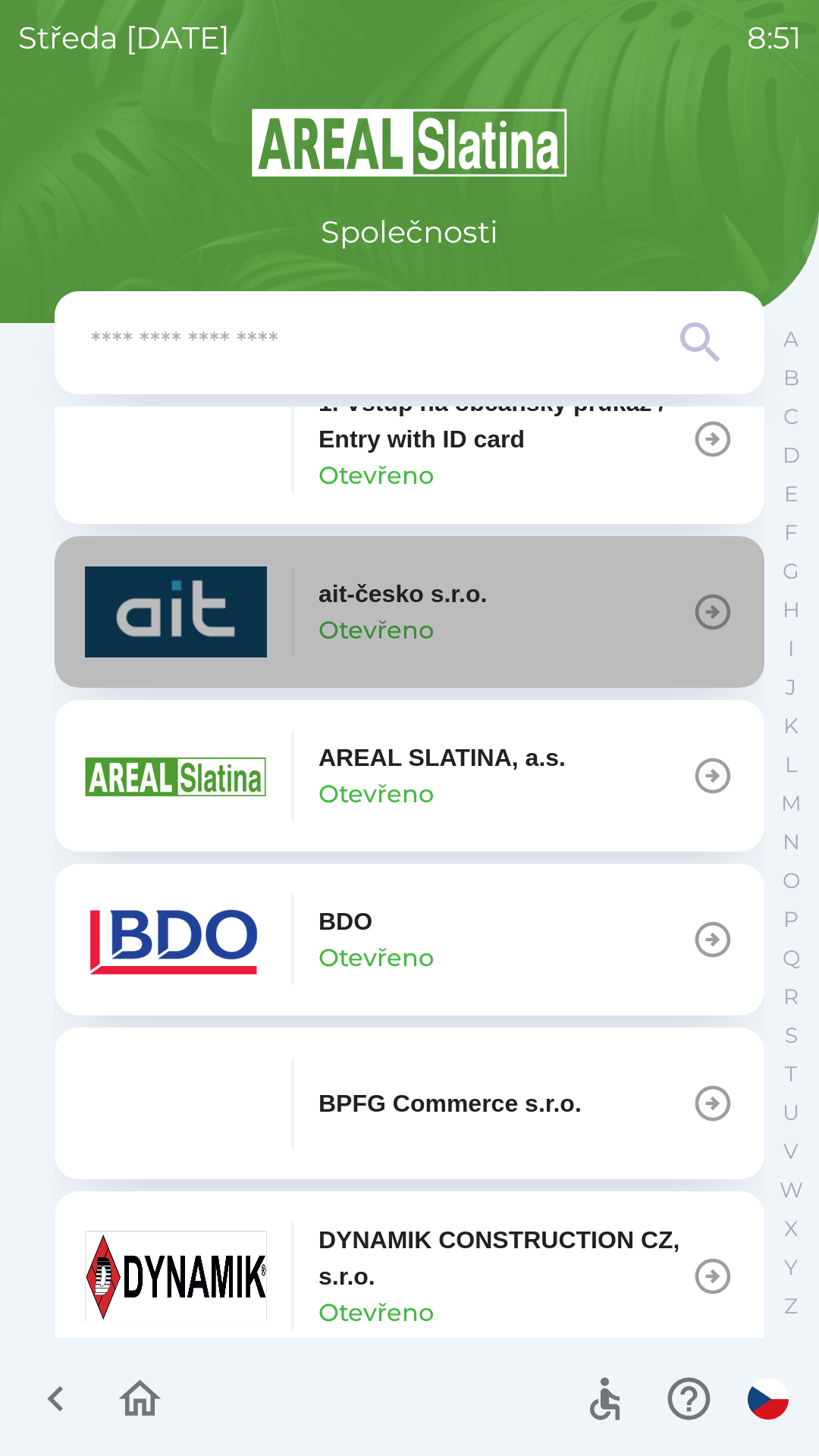
click at [433, 605] on p "ait-česko s.r.o." at bounding box center [403, 593] width 168 height 36
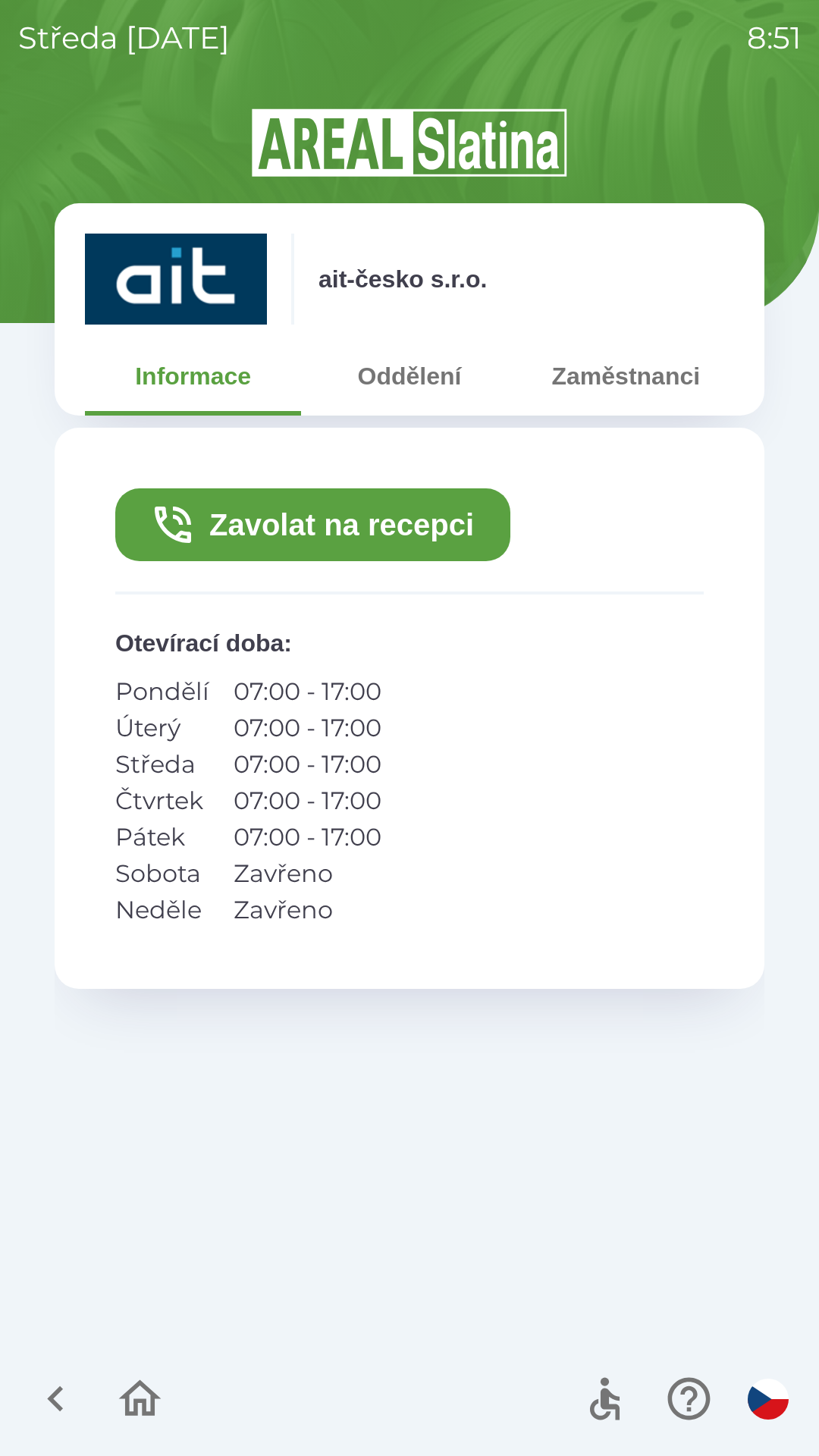
click at [426, 529] on button "Zavolat na recepci" at bounding box center [313, 524] width 395 height 73
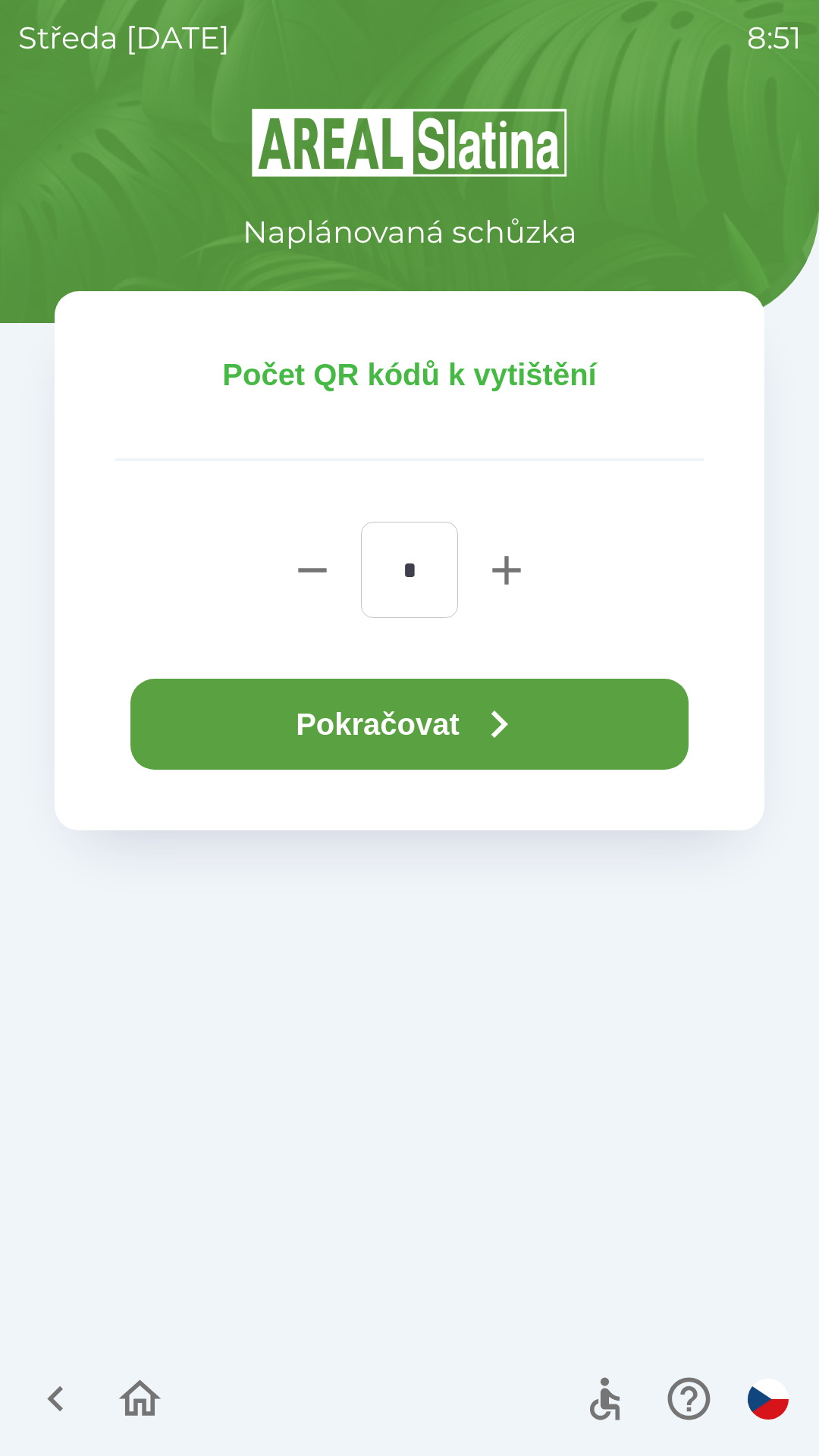
click at [511, 572] on icon "button" at bounding box center [506, 570] width 48 height 48
click at [509, 560] on icon "button" at bounding box center [506, 570] width 48 height 48
type input "*"
click at [489, 729] on icon "button" at bounding box center [499, 725] width 55 height 55
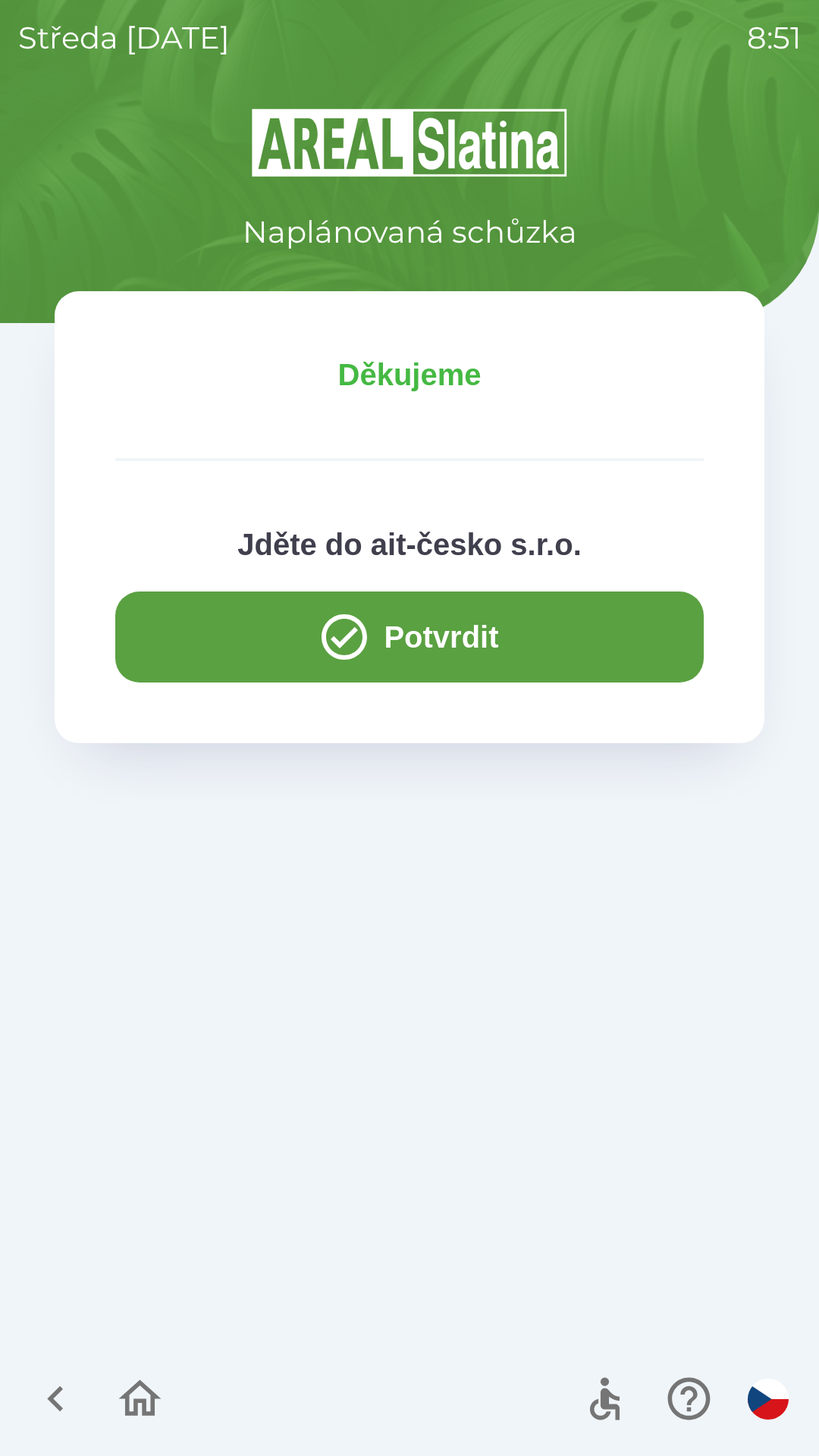
click at [395, 623] on button "Potvrdit" at bounding box center [410, 637] width 588 height 91
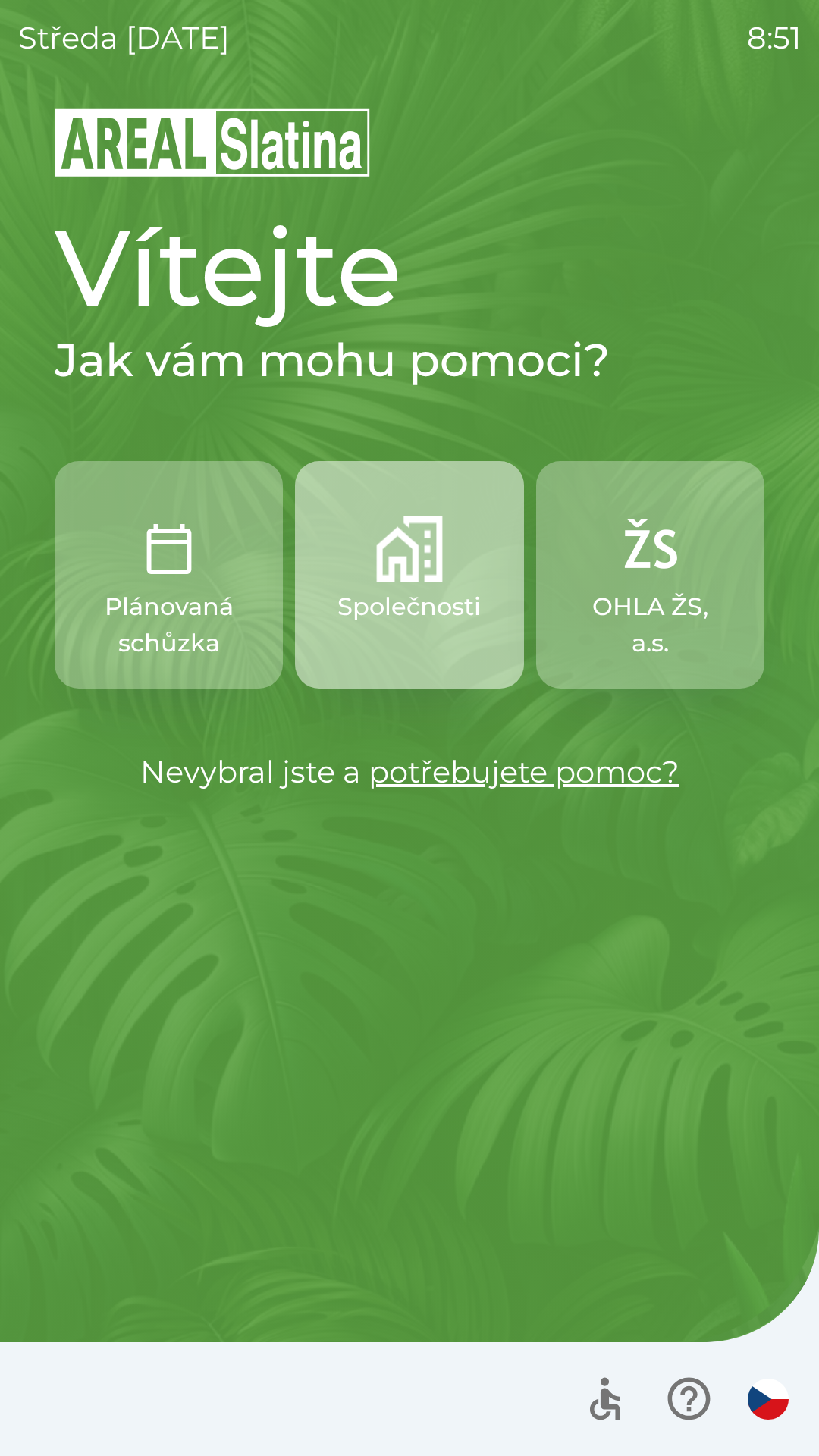
click at [442, 582] on img "button" at bounding box center [410, 549] width 67 height 67
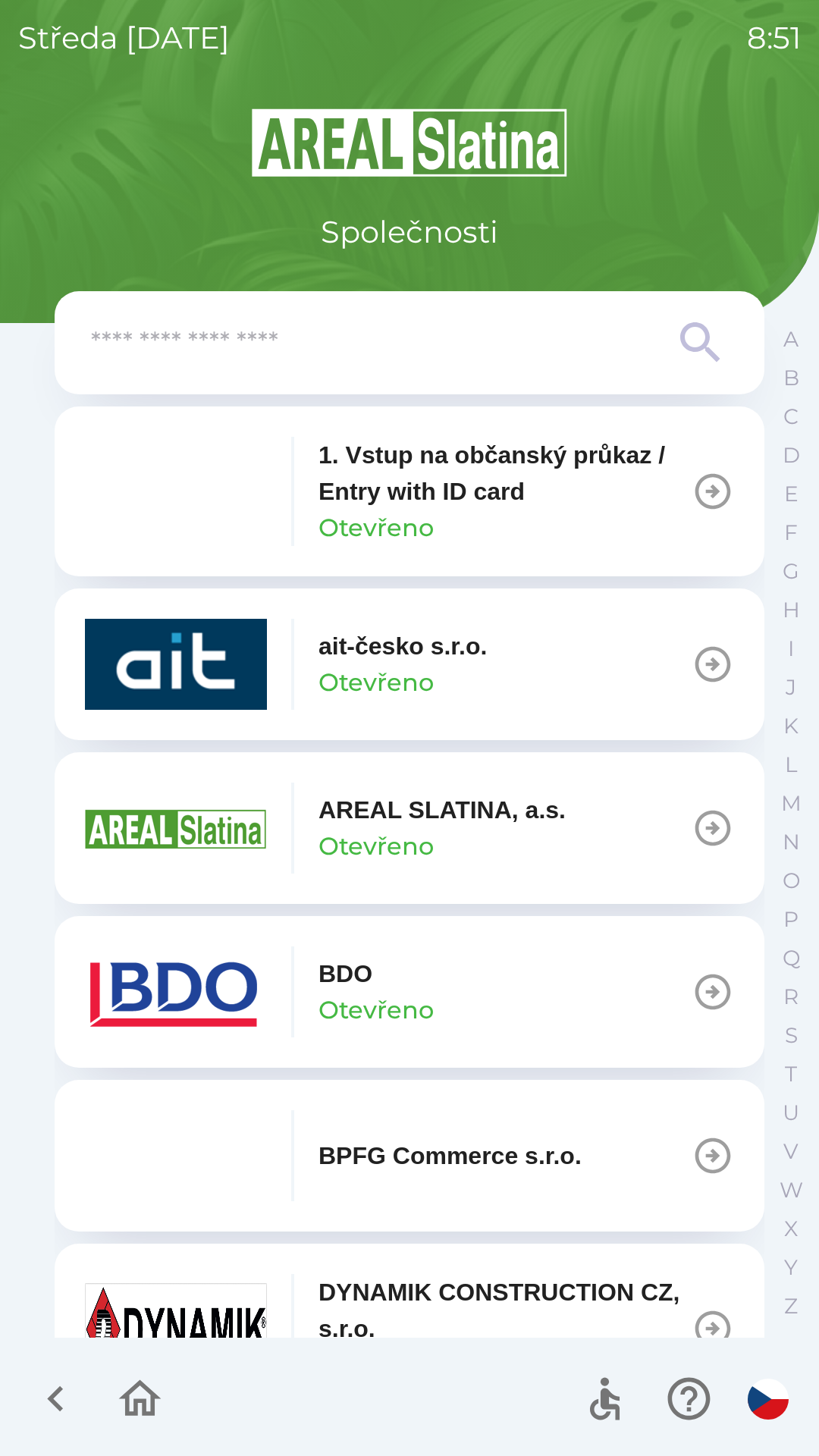
click at [495, 665] on button "ait-česko s.r.o. Otevřeno" at bounding box center [410, 664] width 709 height 151
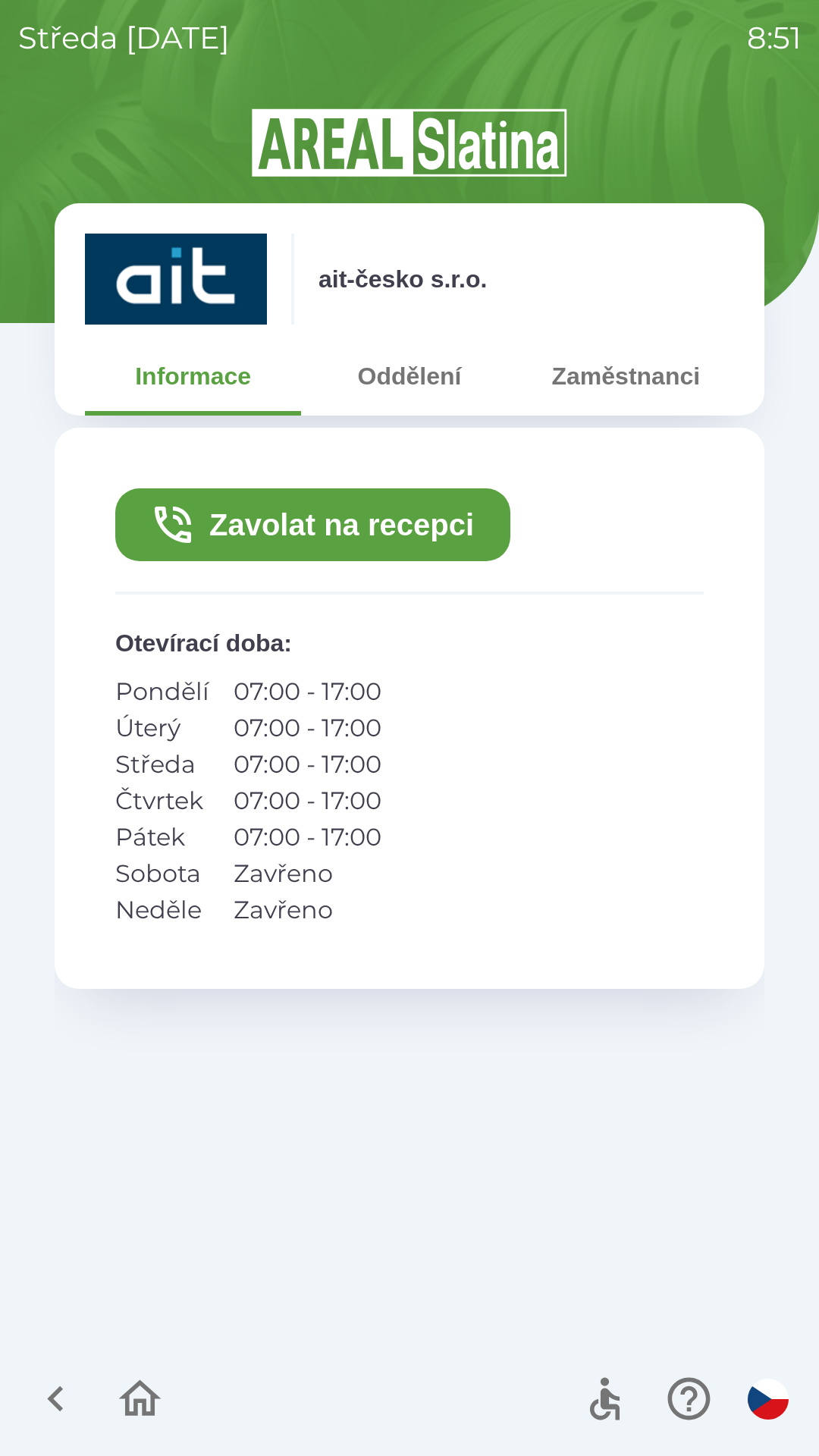
click at [476, 515] on button "Zavolat na recepci" at bounding box center [313, 524] width 395 height 73
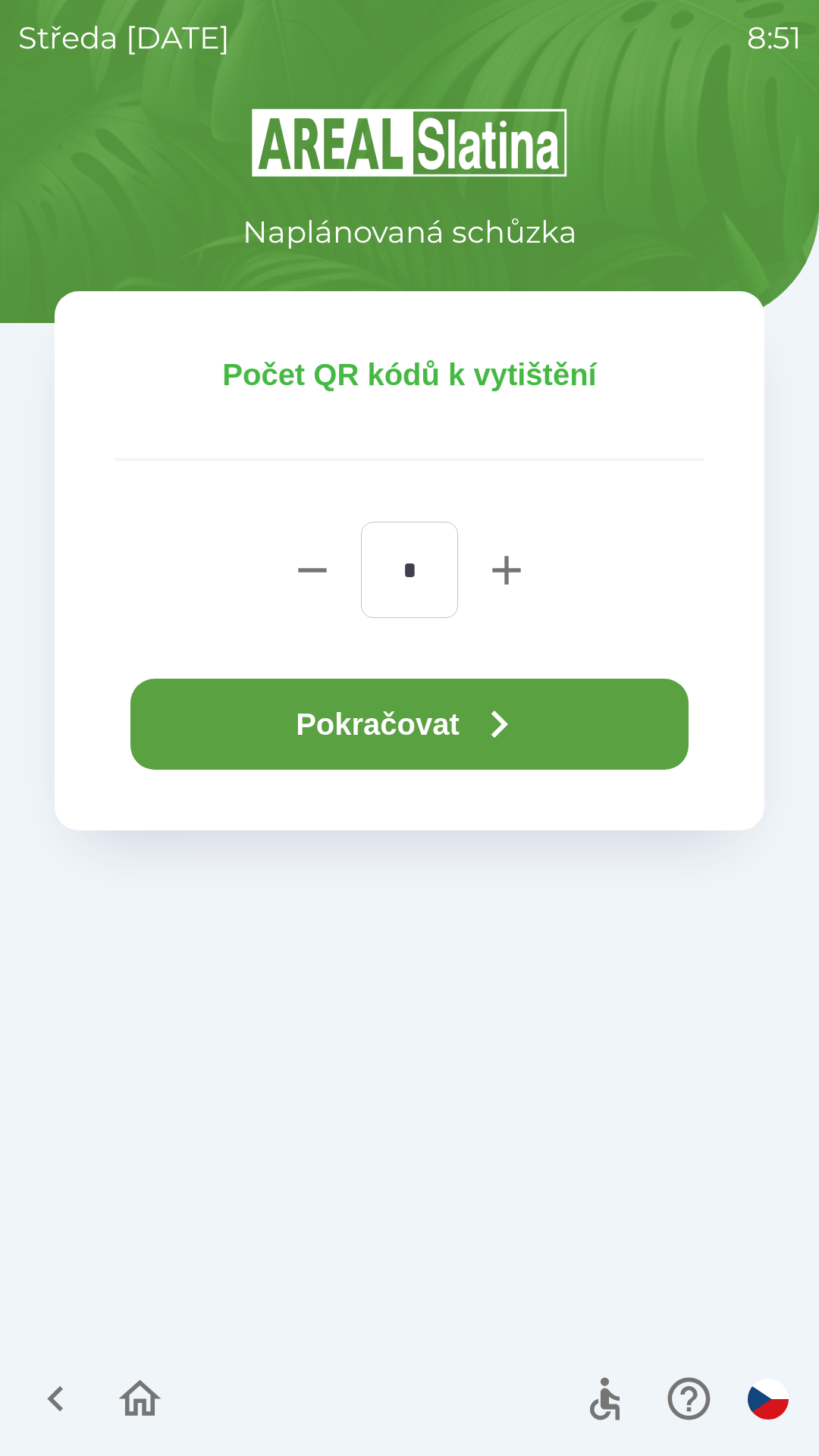
click at [384, 716] on button "Pokračovat" at bounding box center [410, 724] width 558 height 91
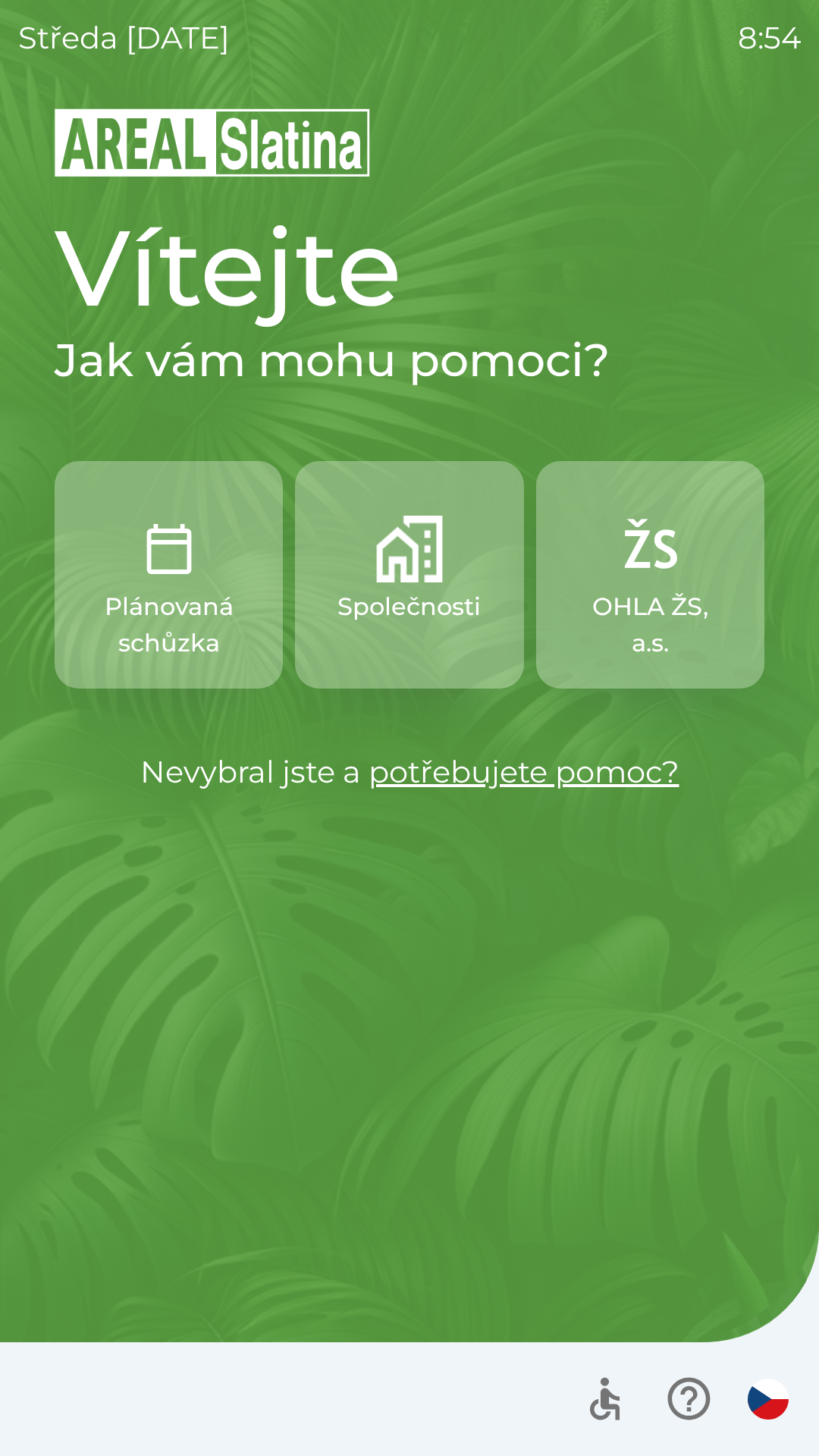
click at [410, 559] on img "button" at bounding box center [410, 549] width 67 height 67
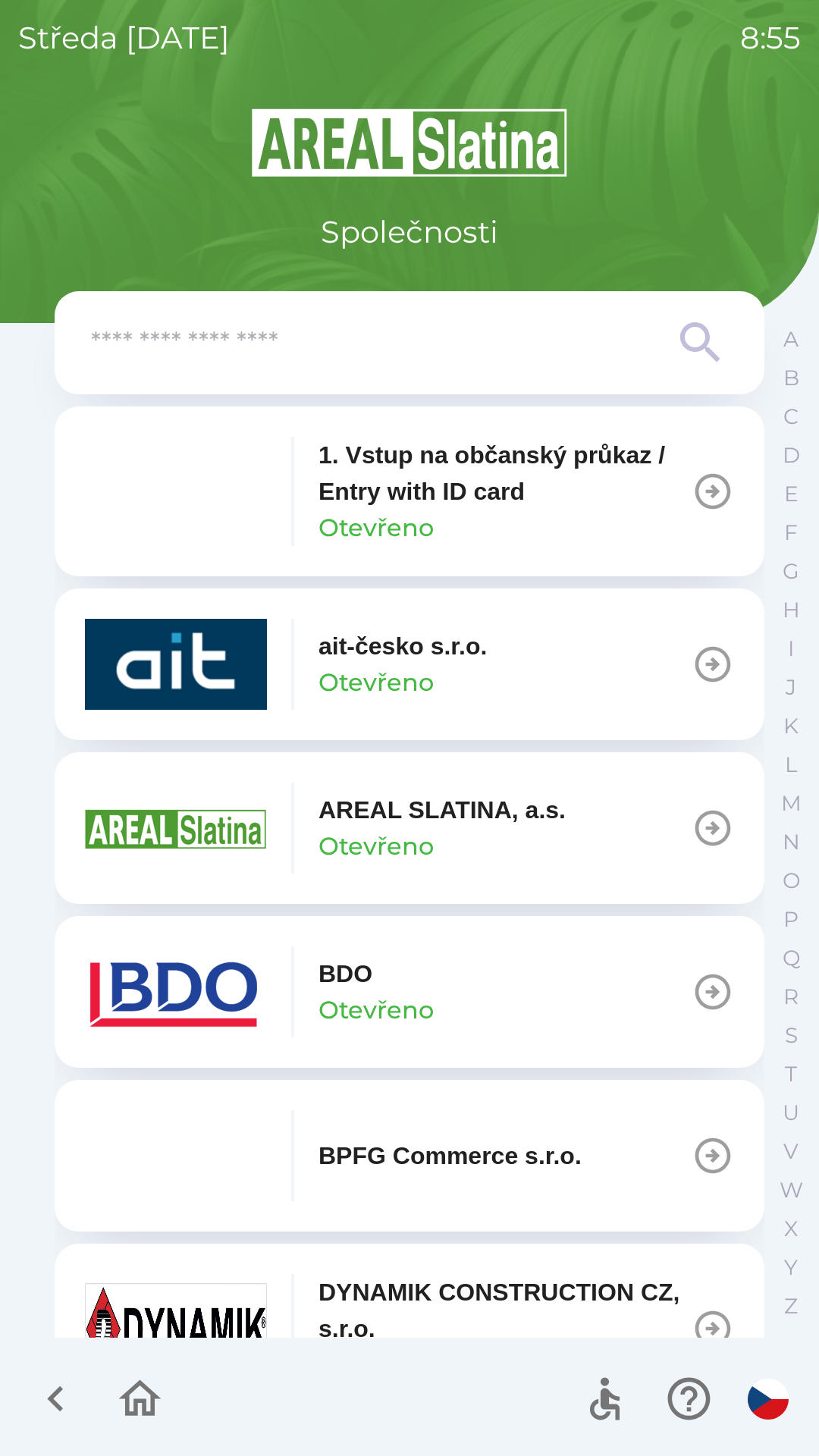
click at [497, 664] on button "ait-česko s.r.o. Otevřeno" at bounding box center [410, 664] width 709 height 151
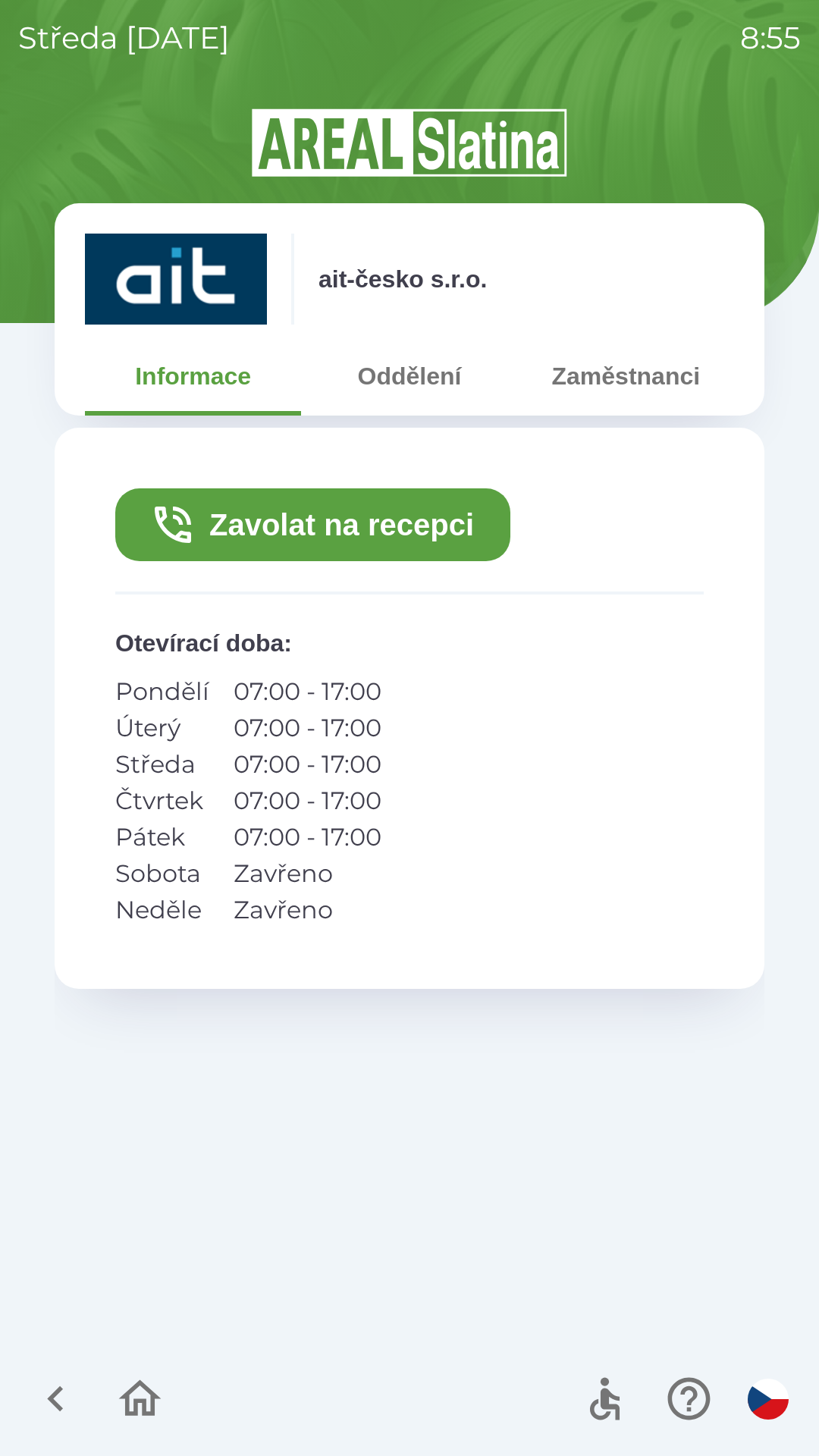
click at [339, 528] on button "Zavolat na recepci" at bounding box center [313, 524] width 395 height 73
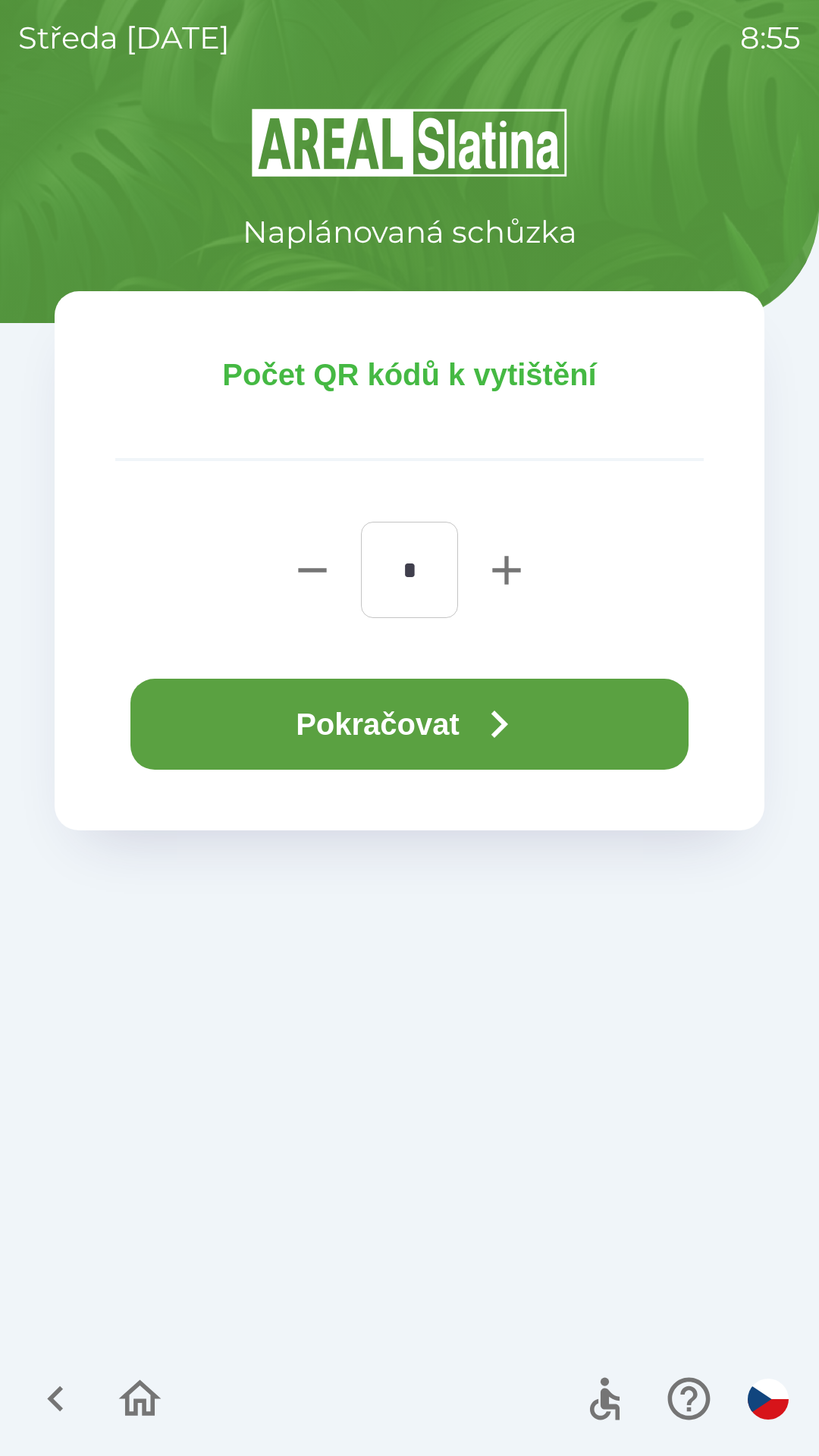
click at [442, 712] on button "Pokračovat" at bounding box center [410, 724] width 558 height 91
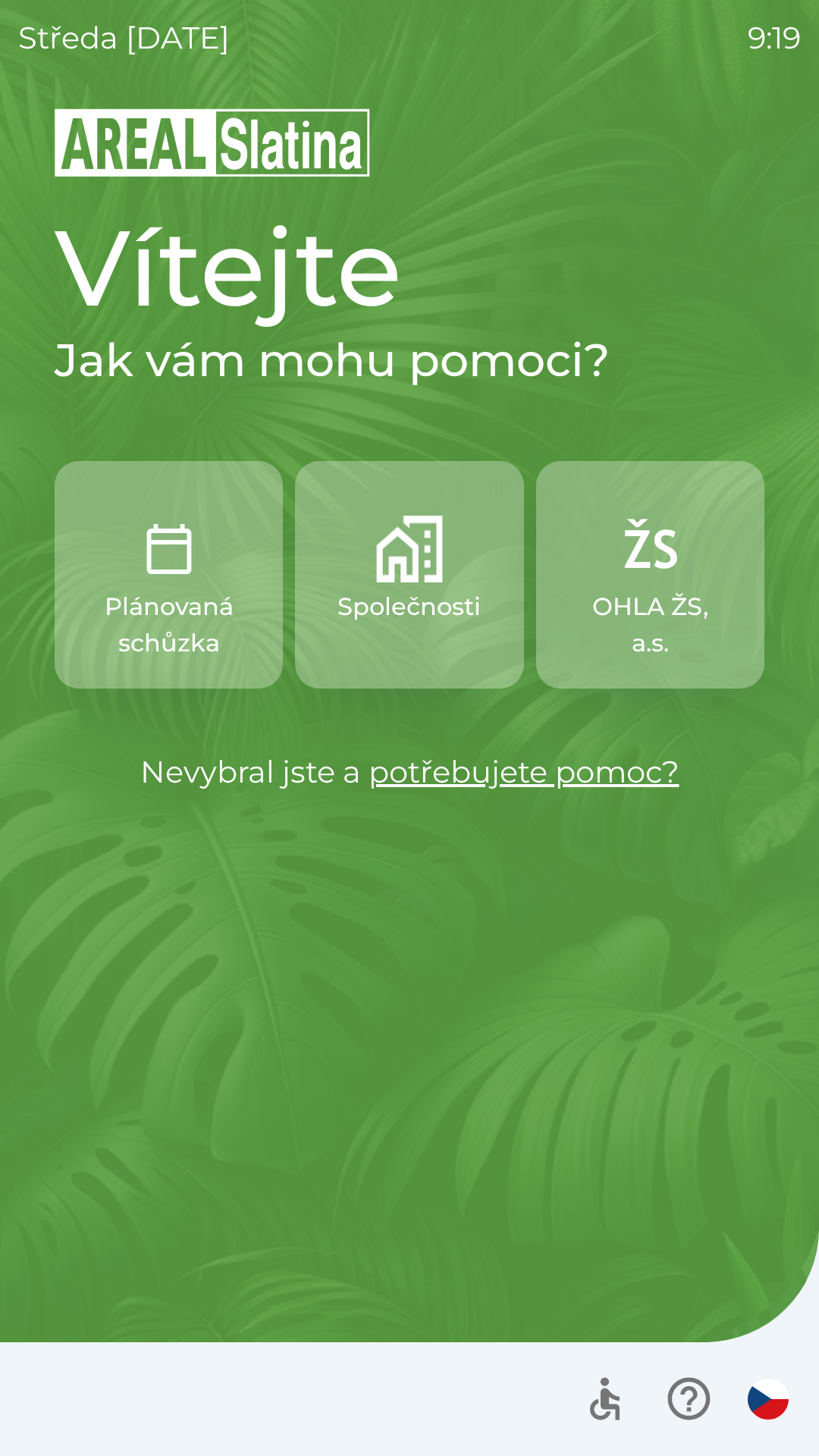
click at [444, 587] on button "Společnosti" at bounding box center [409, 574] width 228 height 227
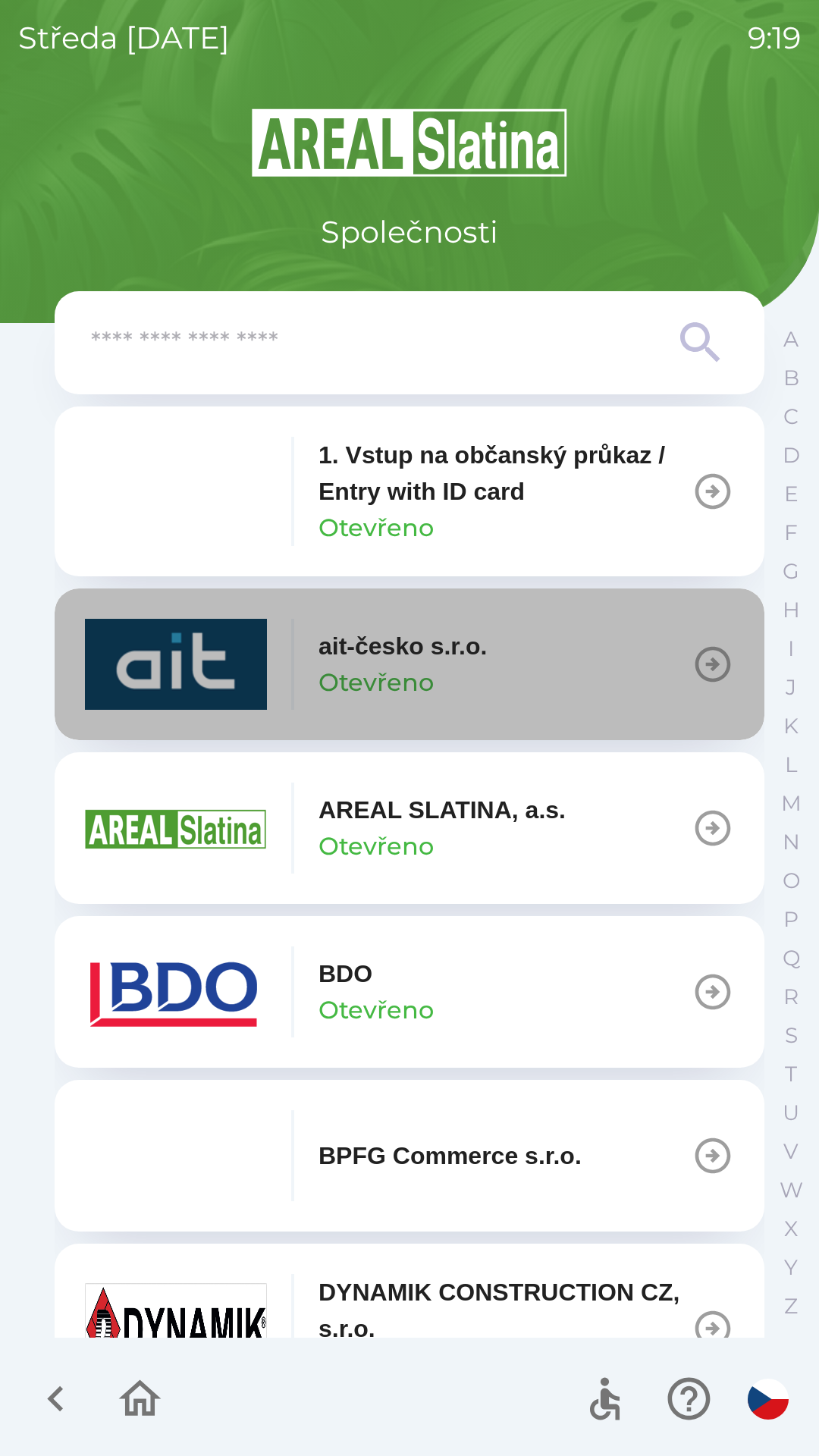
click at [474, 664] on div "ait-česko s.r.o. Otevřeno" at bounding box center [403, 664] width 168 height 73
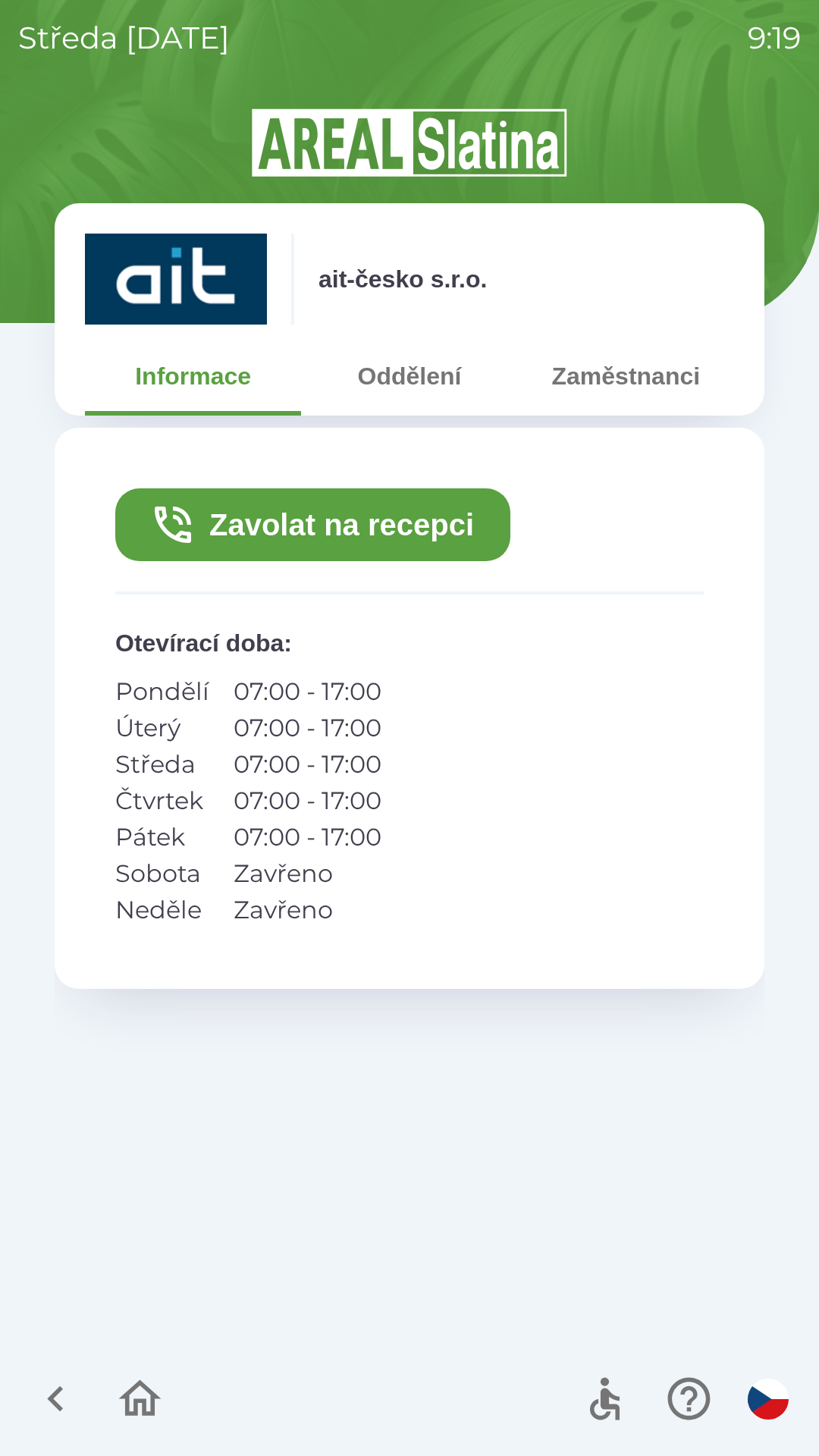
click at [477, 529] on button "Zavolat na recepci" at bounding box center [313, 524] width 395 height 73
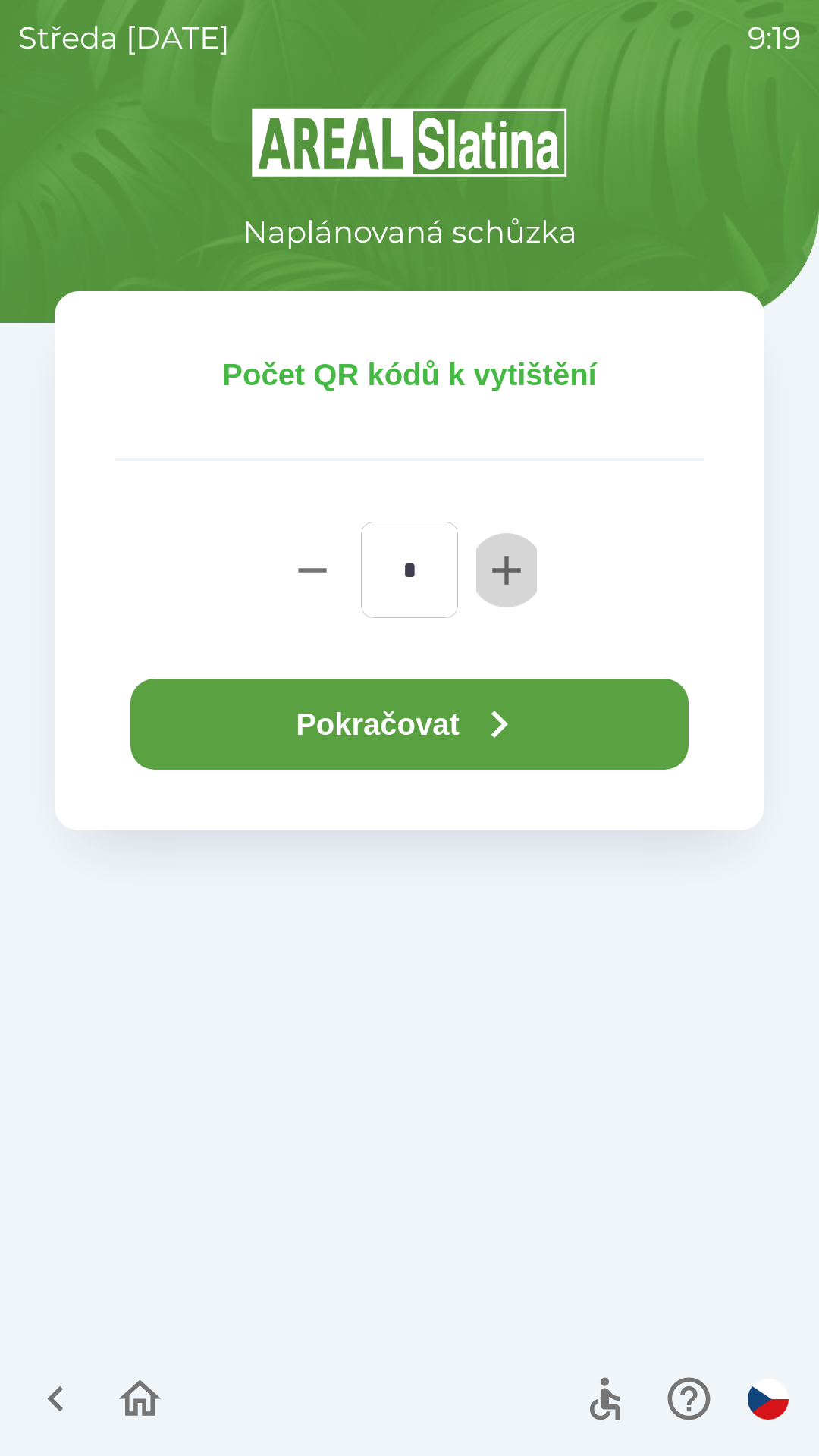
click at [503, 563] on icon "button" at bounding box center [506, 570] width 48 height 48
type input "*"
click at [411, 737] on button "Pokračovat" at bounding box center [410, 724] width 558 height 91
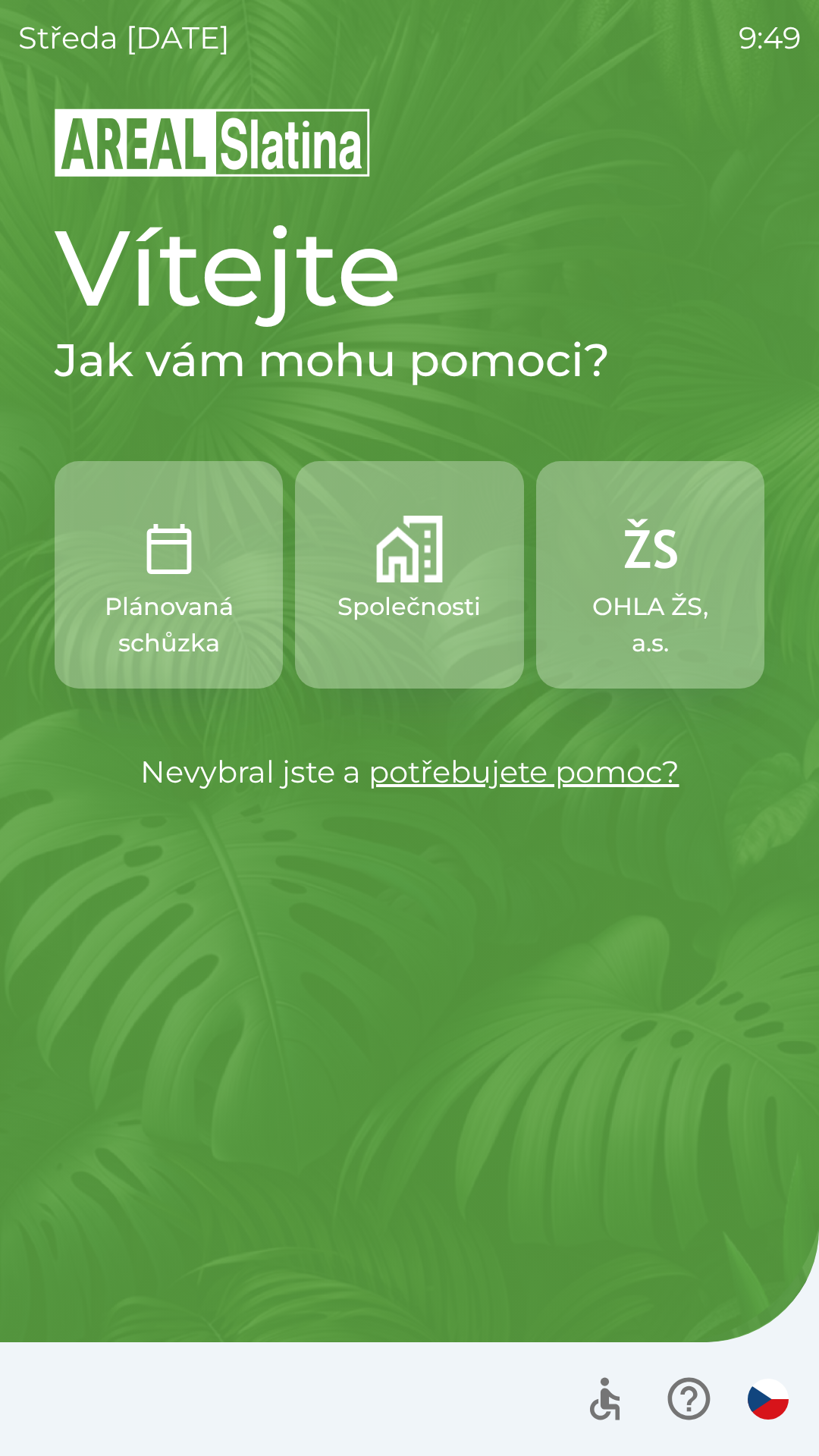
click at [754, 1378] on button "button" at bounding box center [768, 1399] width 53 height 53
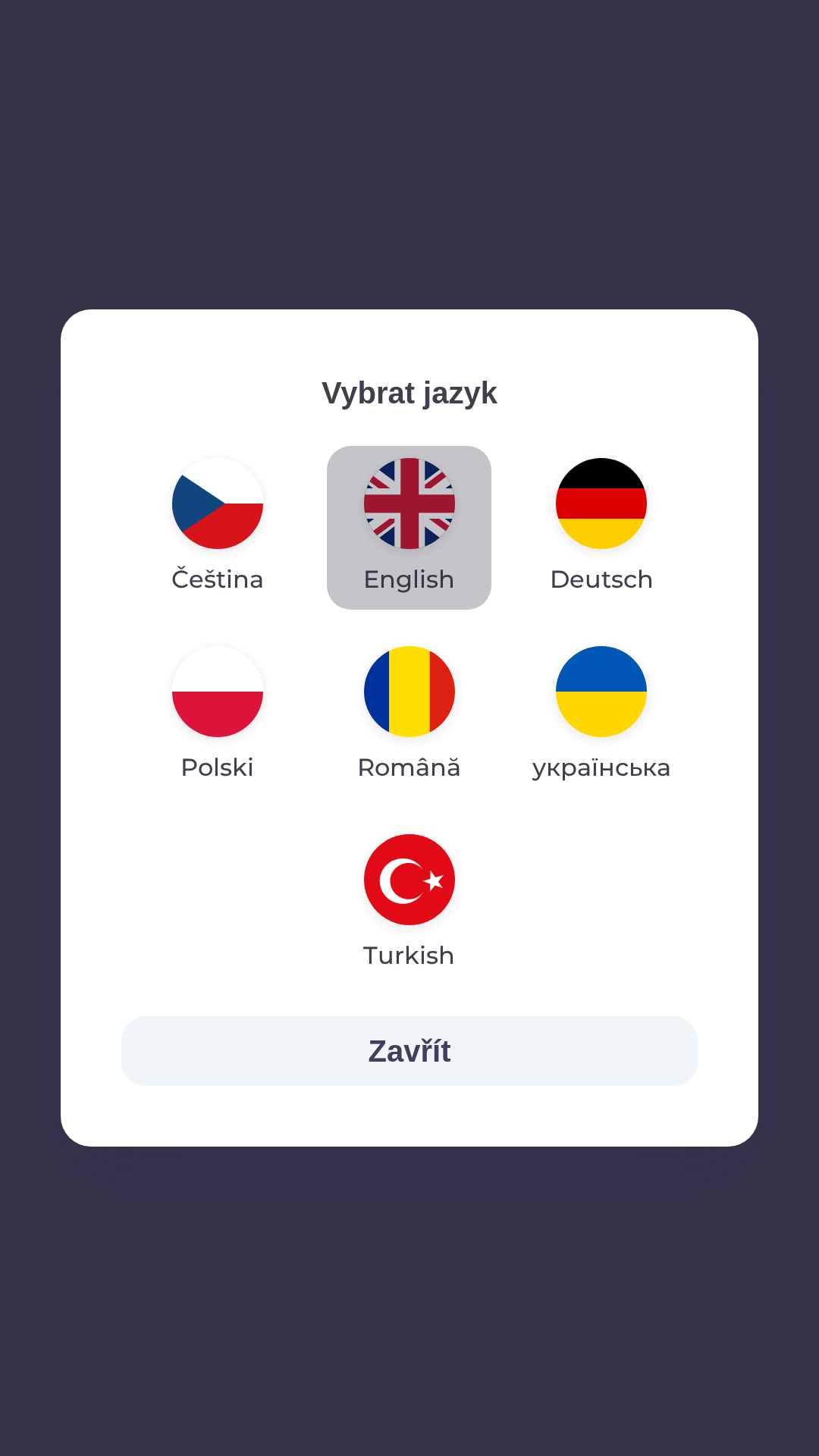
click at [419, 509] on img "button" at bounding box center [410, 503] width 91 height 91
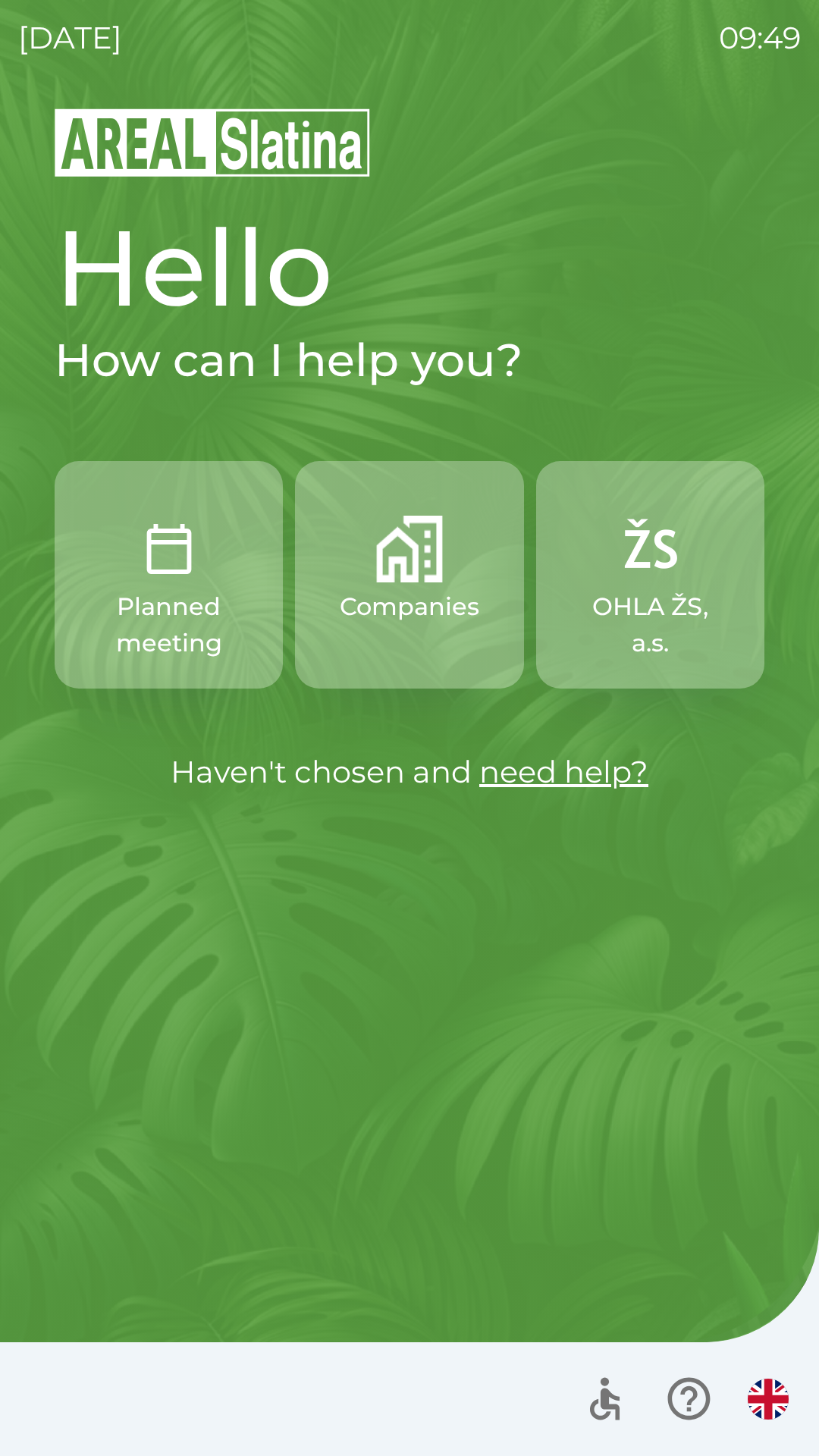
click at [412, 593] on p "Companies" at bounding box center [409, 606] width 139 height 36
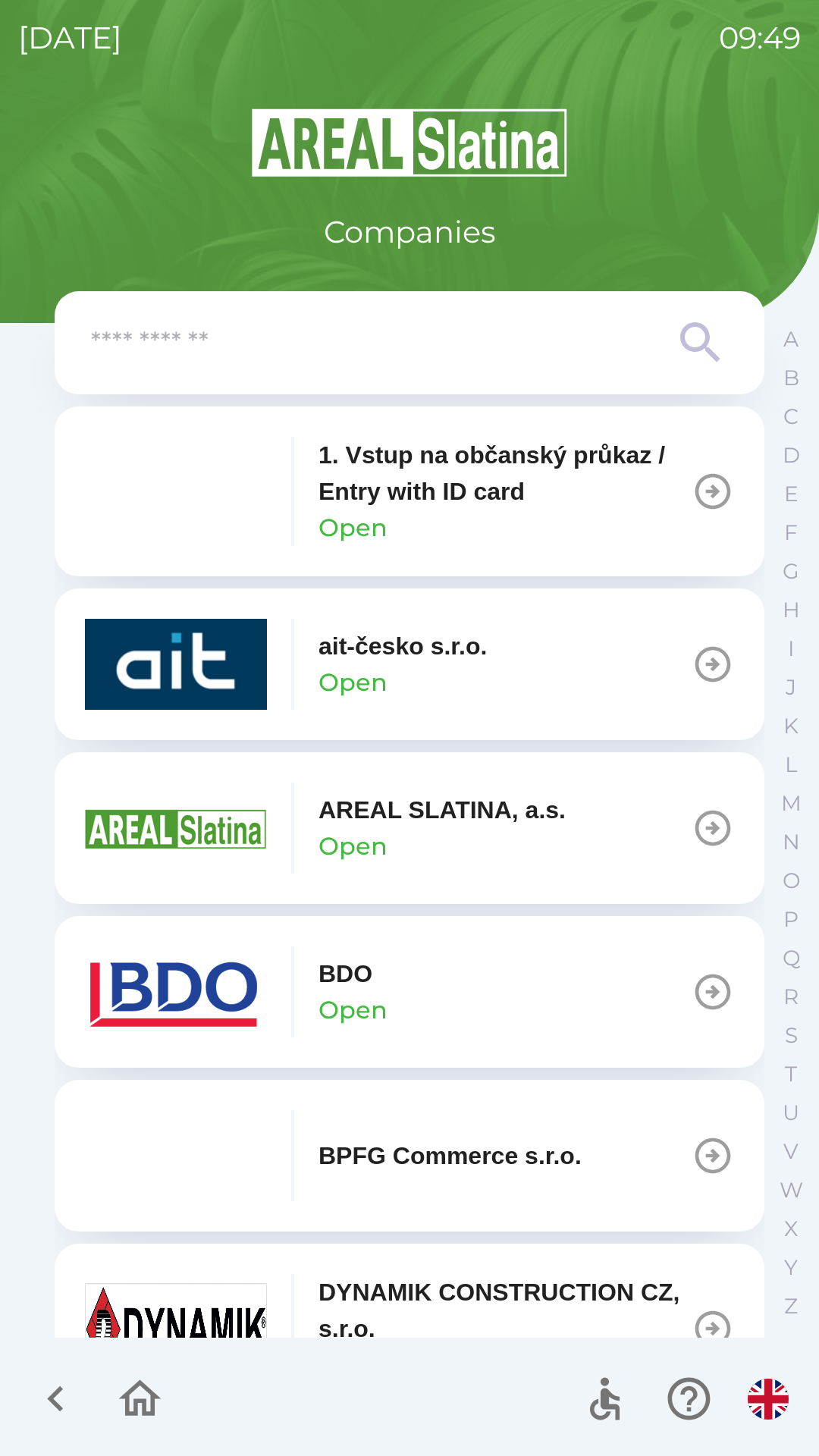
click at [446, 974] on button "BDO Open" at bounding box center [410, 991] width 709 height 151
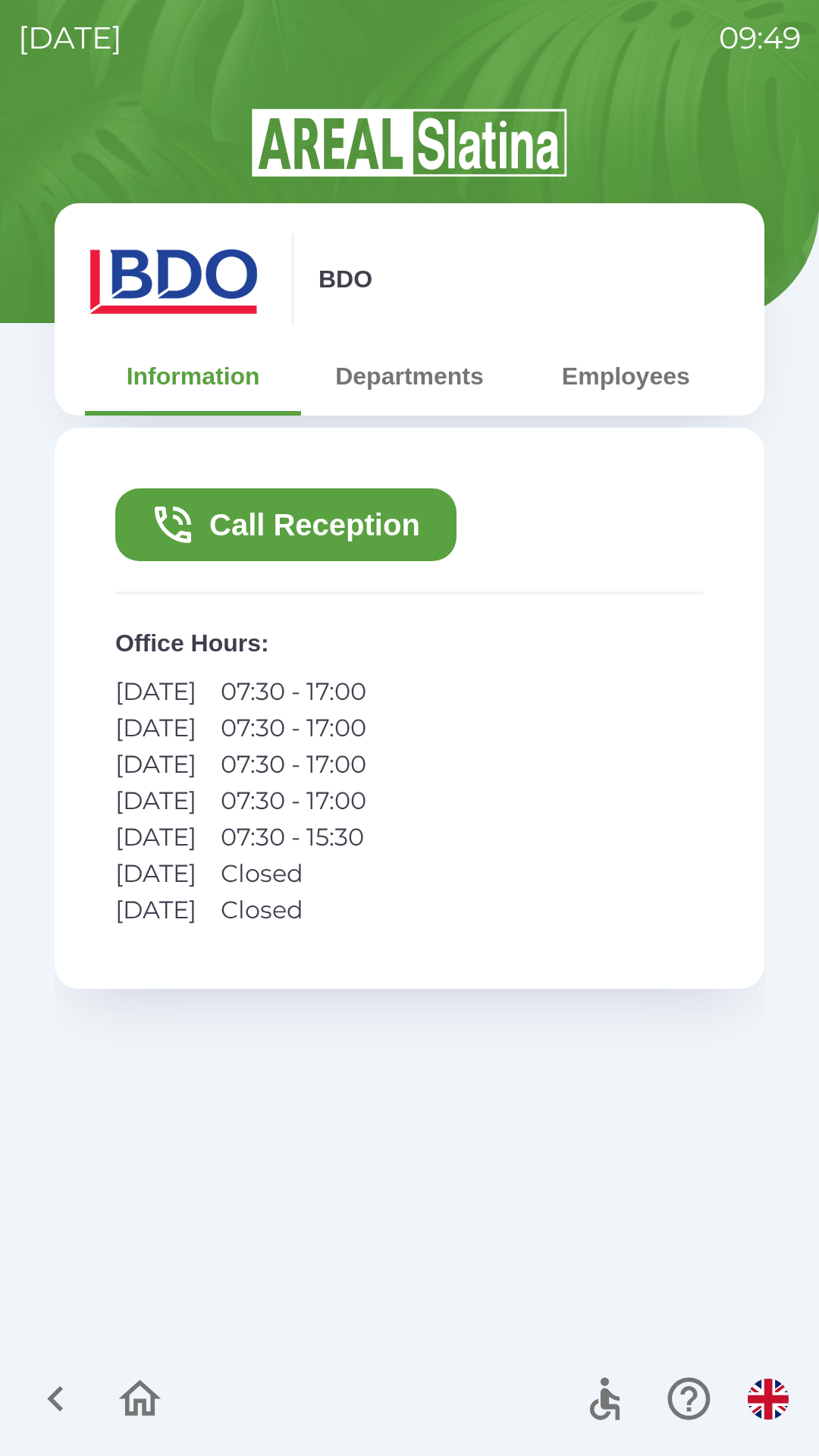
click at [399, 525] on button "Call Reception" at bounding box center [286, 524] width 341 height 73
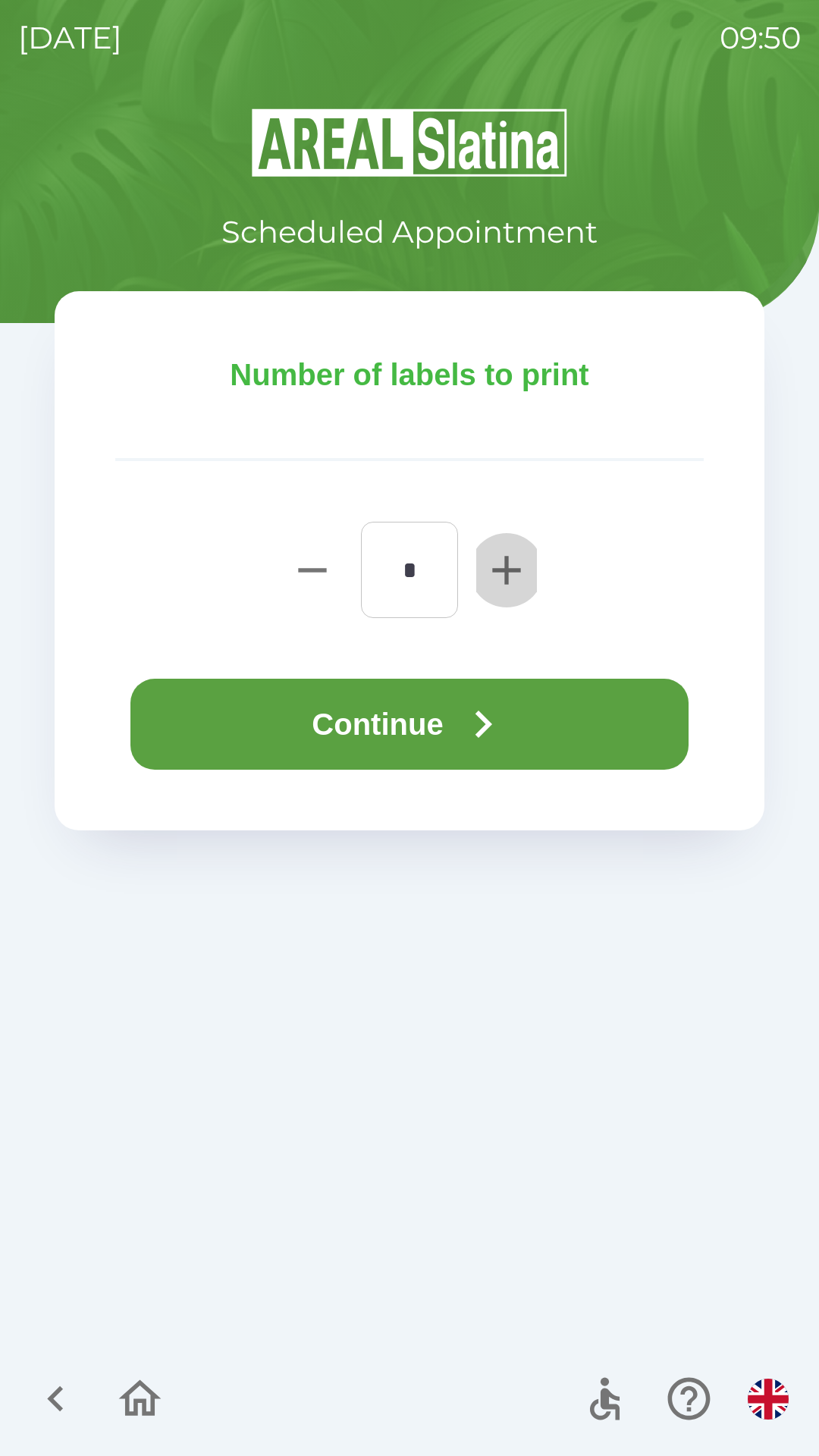
click at [526, 571] on icon "button" at bounding box center [506, 570] width 48 height 48
click at [495, 575] on icon "button" at bounding box center [506, 570] width 48 height 48
click at [492, 583] on icon "button" at bounding box center [506, 570] width 48 height 48
click at [505, 576] on icon "button" at bounding box center [506, 570] width 28 height 28
type input "*"
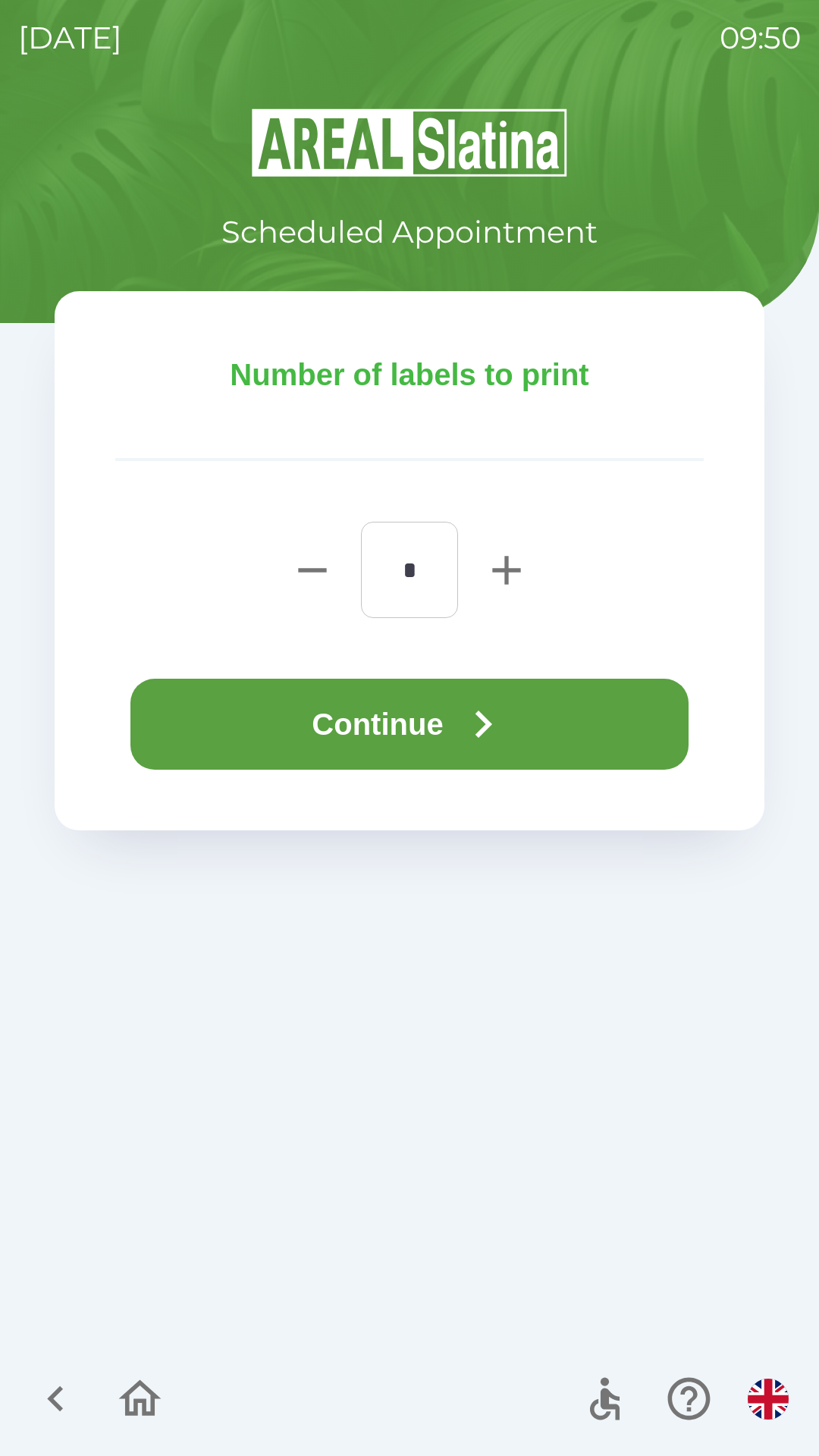
click at [503, 715] on icon "button" at bounding box center [483, 725] width 55 height 55
